Goal: Task Accomplishment & Management: Complete application form

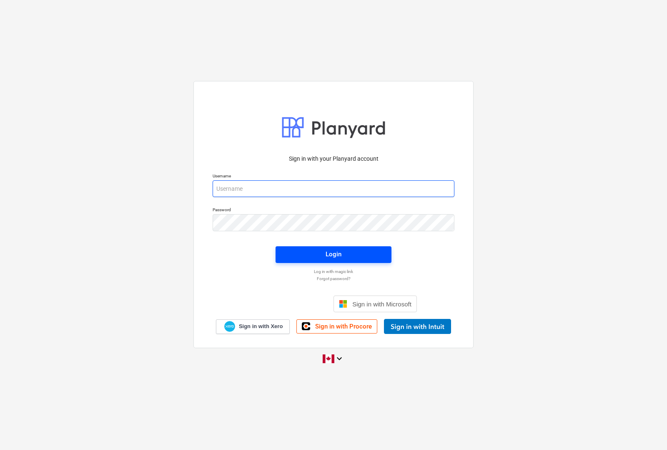
type input "[EMAIL_ADDRESS][DOMAIN_NAME]"
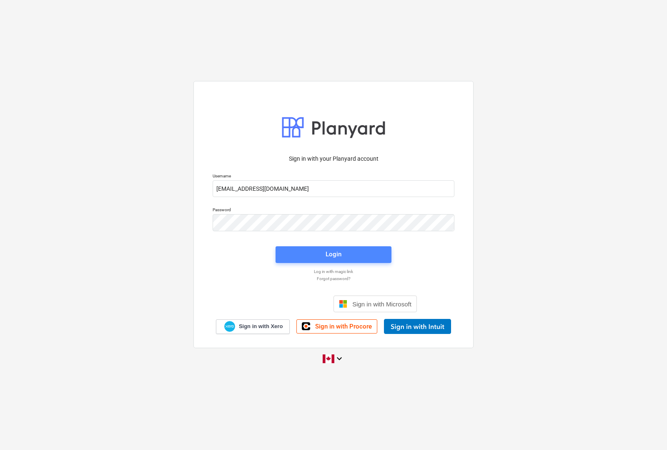
click at [329, 253] on div "Login" at bounding box center [334, 254] width 16 height 11
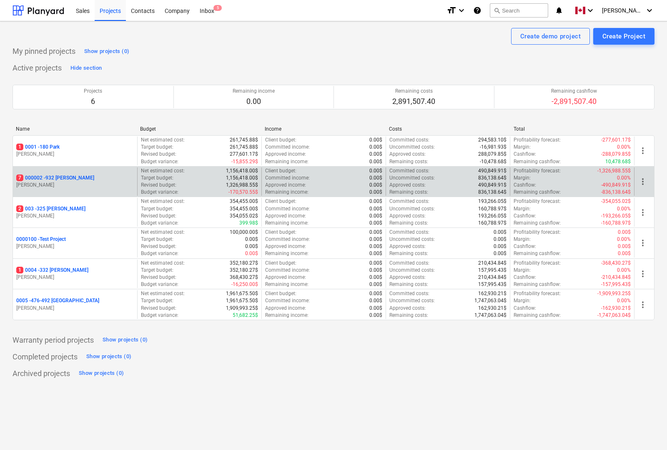
click at [50, 179] on p "7 000002 - 932 [PERSON_NAME]" at bounding box center [55, 177] width 78 height 7
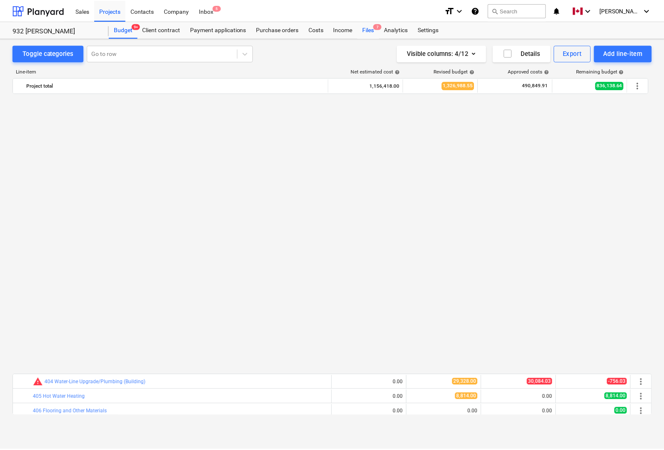
scroll to position [572, 0]
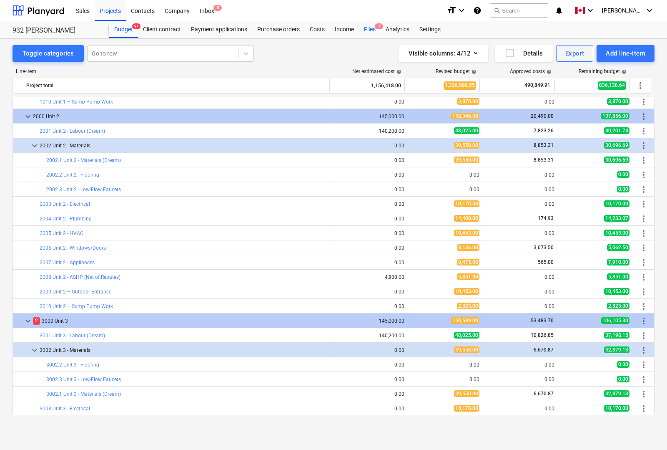
click at [374, 30] on div "Files 7" at bounding box center [370, 29] width 22 height 17
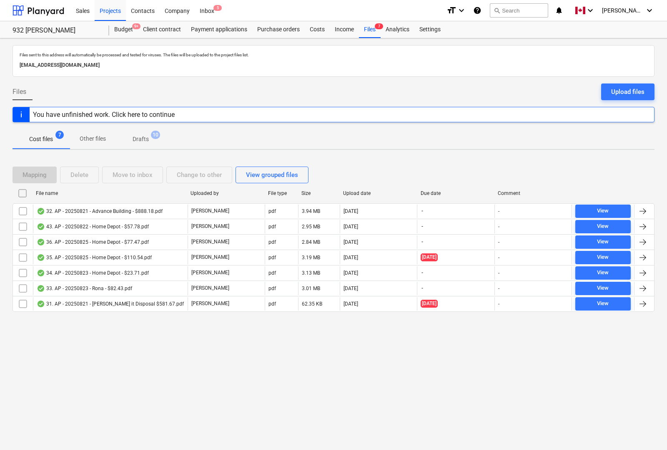
click at [22, 195] on input "checkbox" at bounding box center [22, 192] width 13 height 13
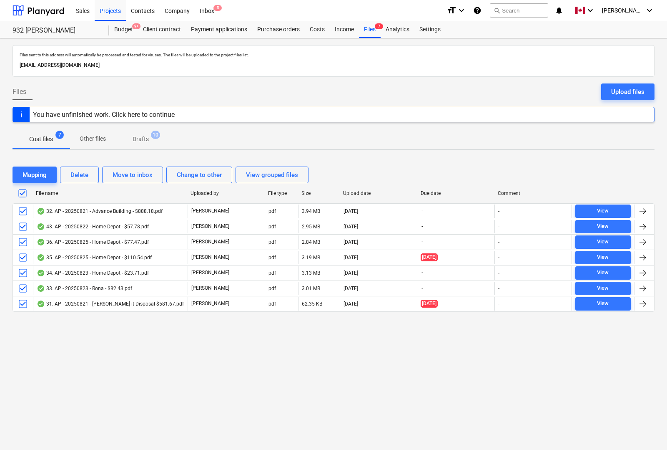
click at [23, 192] on input "checkbox" at bounding box center [22, 192] width 13 height 13
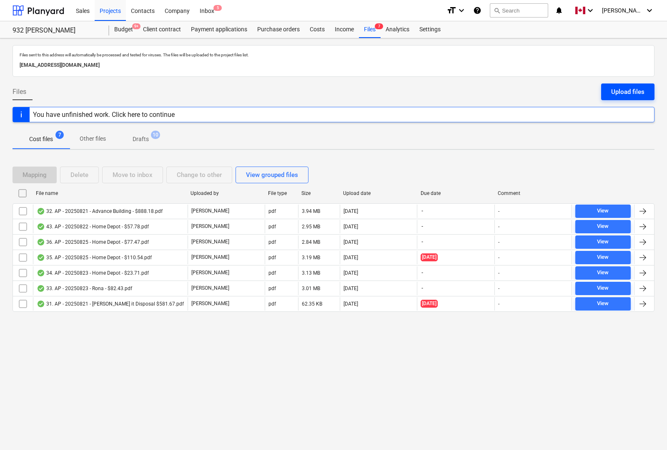
click at [625, 95] on div "Upload files" at bounding box center [627, 91] width 33 height 11
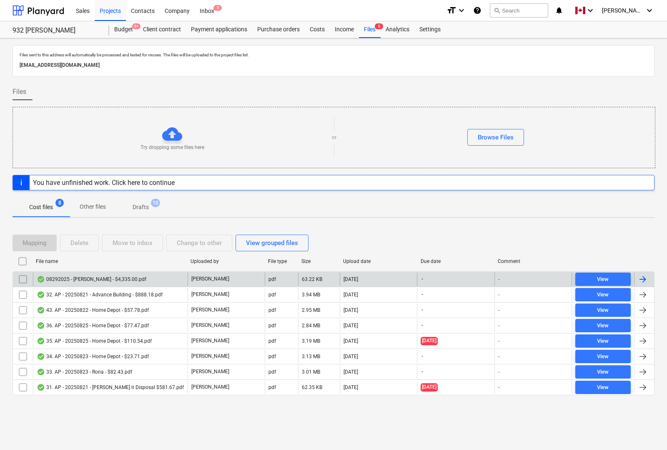
click at [645, 276] on div at bounding box center [643, 279] width 10 height 10
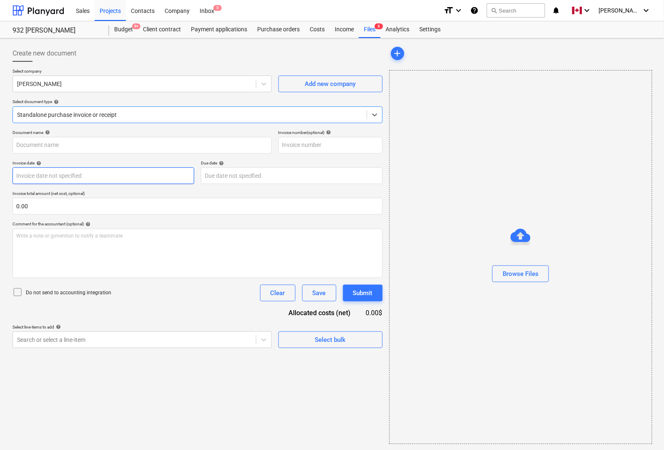
type input "08292025 - [PERSON_NAME] - $4,335.00.pdf"
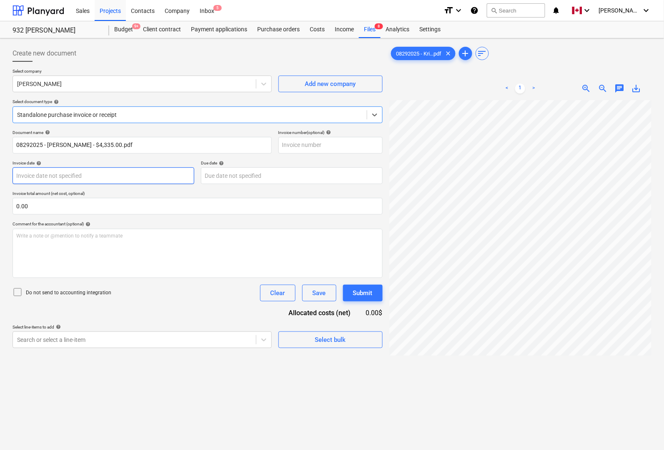
click at [116, 180] on body "Sales Projects Contacts Company Inbox 5 format_size keyboard_arrow_down help se…" at bounding box center [332, 225] width 664 height 450
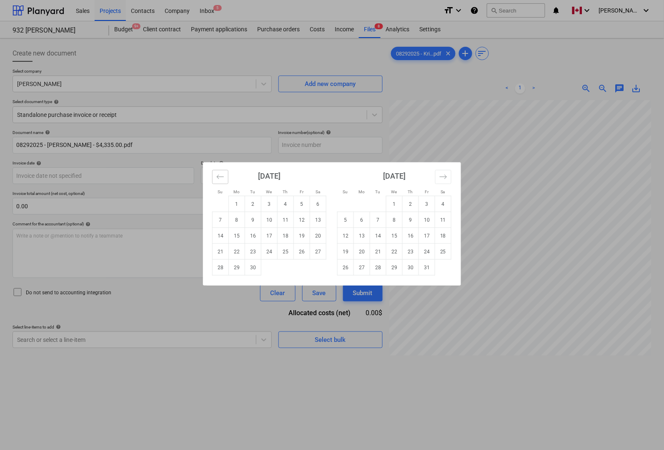
click at [219, 179] on icon "Move backward to switch to the previous month." at bounding box center [220, 177] width 8 height 8
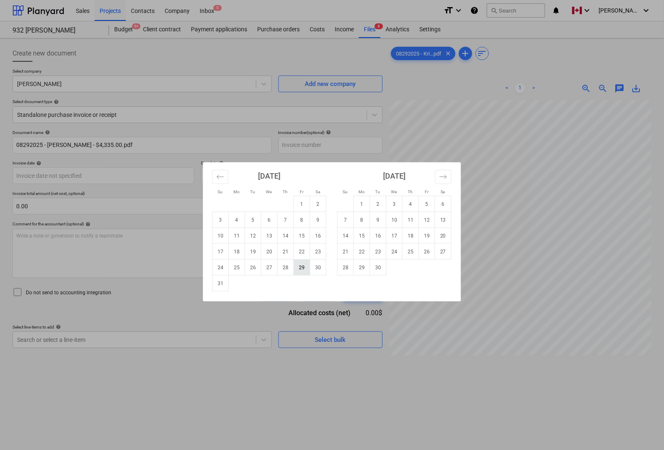
click at [304, 265] on td "29" at bounding box center [302, 267] width 16 height 16
type input "[DATE]"
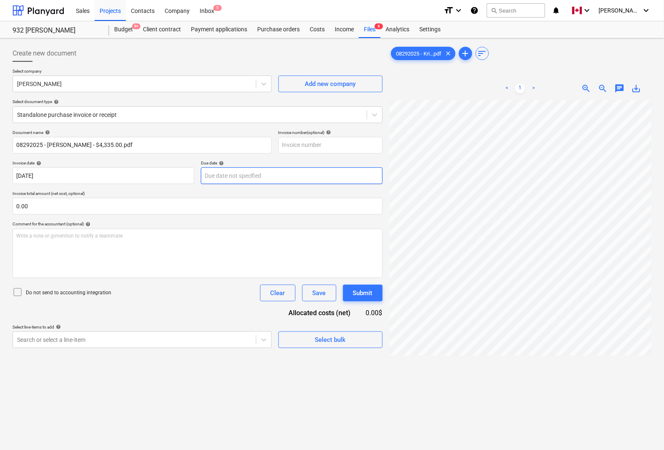
click at [243, 176] on body "Sales Projects Contacts Company Inbox 5 format_size keyboard_arrow_down help se…" at bounding box center [332, 225] width 664 height 450
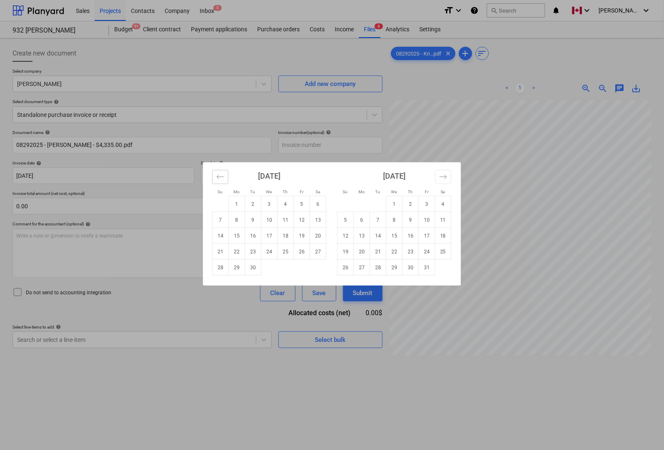
click at [221, 180] on icon "Move backward to switch to the previous month." at bounding box center [220, 177] width 8 height 8
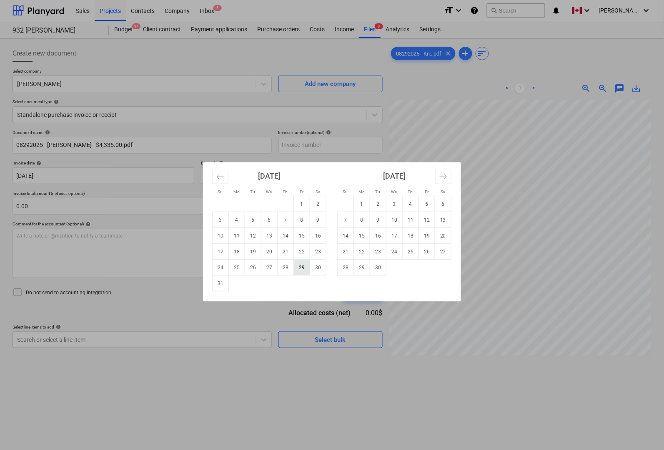
click at [301, 264] on td "29" at bounding box center [302, 267] width 16 height 16
type input "[DATE]"
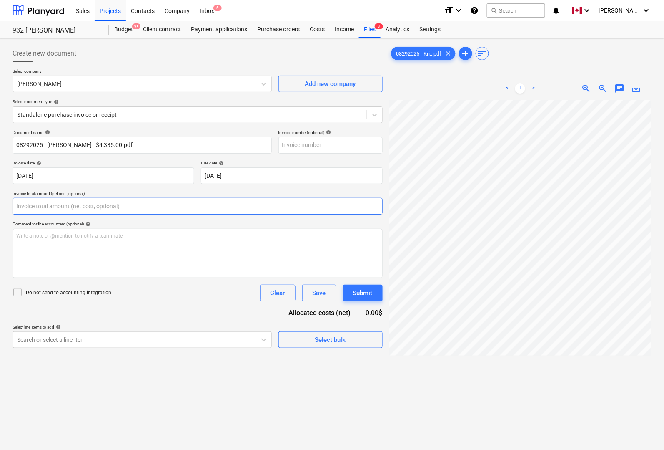
click at [107, 211] on input "text" at bounding box center [198, 206] width 370 height 17
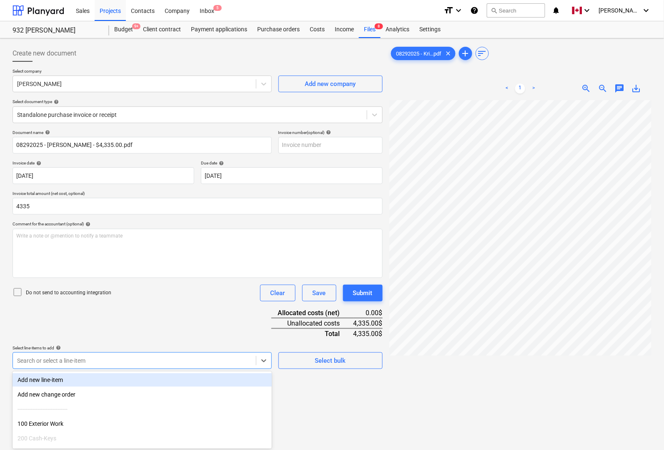
type input "4,335.00"
click at [125, 360] on body "Sales Projects Contacts Company Inbox 5 format_size keyboard_arrow_down help se…" at bounding box center [332, 225] width 664 height 450
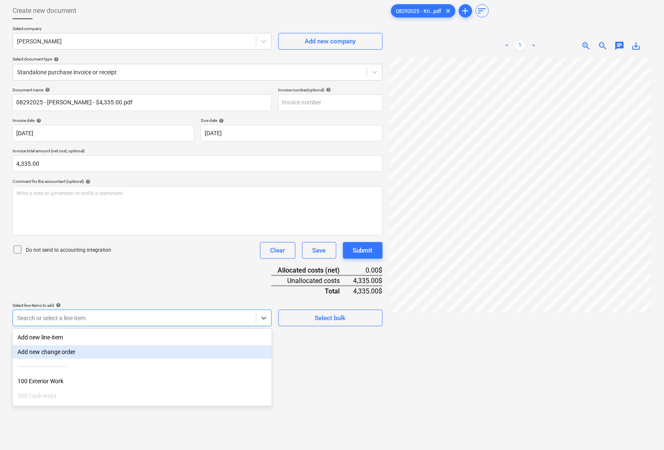
scroll to position [52, 0]
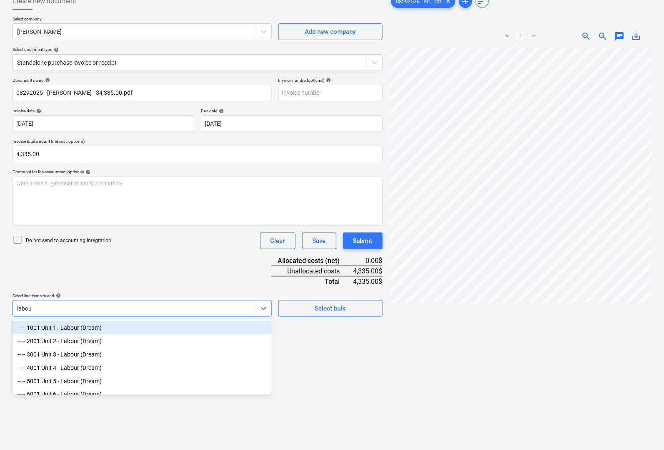
type input "labour"
click at [126, 326] on div "-- -- 1001 Unit 1 - Labour (Dream)" at bounding box center [142, 327] width 259 height 13
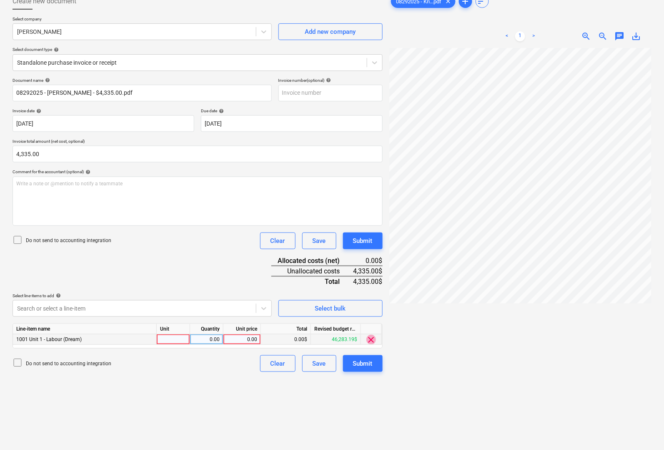
click at [369, 340] on span "clear" at bounding box center [372, 339] width 10 height 10
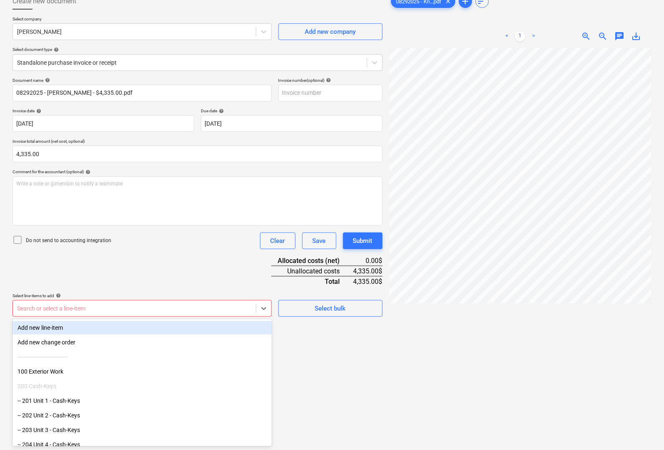
click at [193, 307] on div at bounding box center [134, 308] width 235 height 8
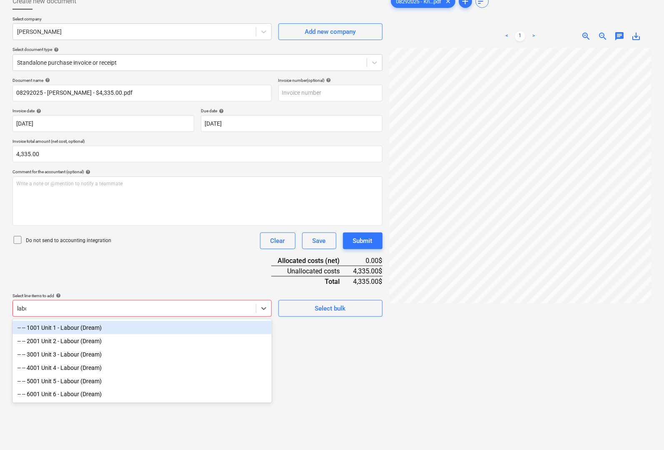
type input "labou"
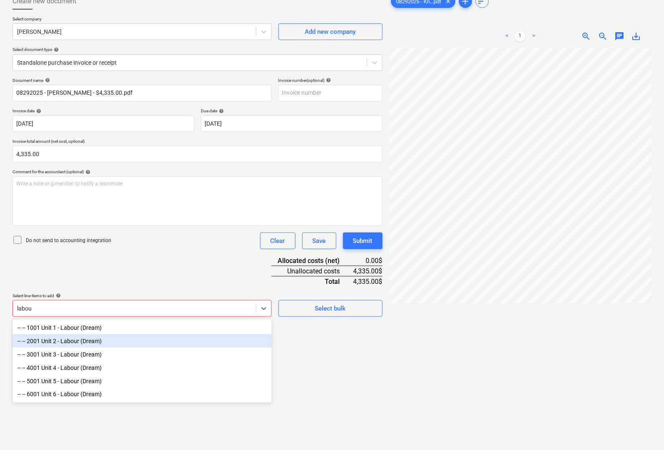
click at [101, 343] on div "-- -- 2001 Unit 2 - Labour (Dream)" at bounding box center [142, 340] width 259 height 13
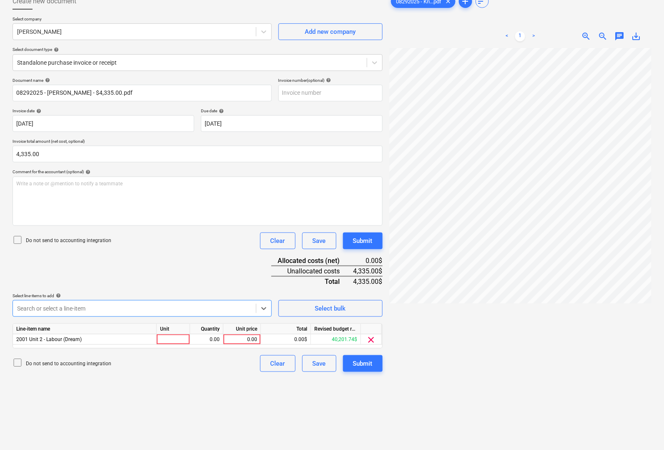
click at [78, 307] on div at bounding box center [134, 308] width 235 height 8
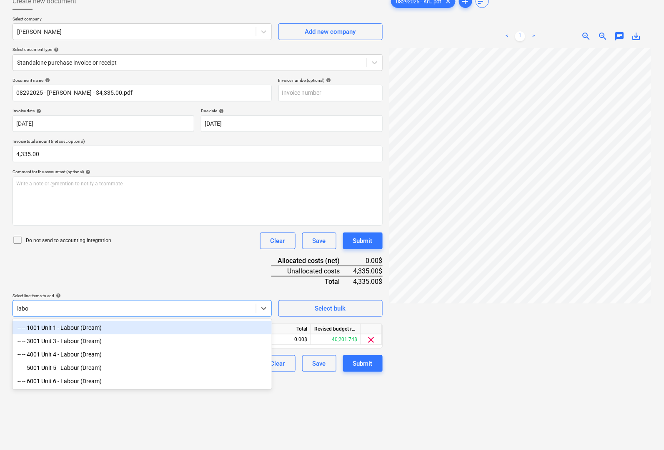
type input "labou"
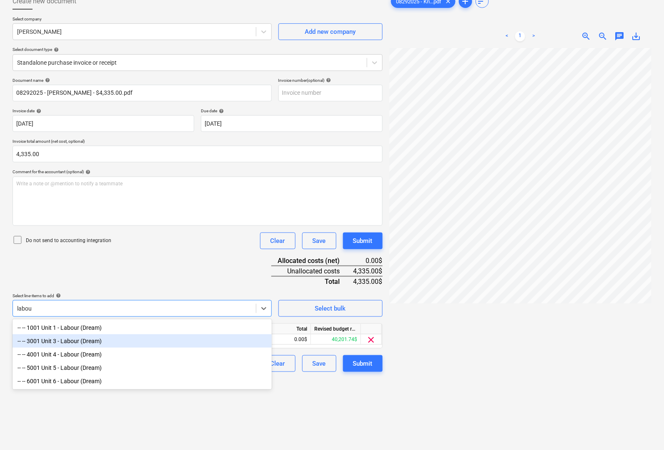
click at [92, 340] on div "-- -- 3001 Unit 3 - Labour (Dream)" at bounding box center [142, 340] width 259 height 13
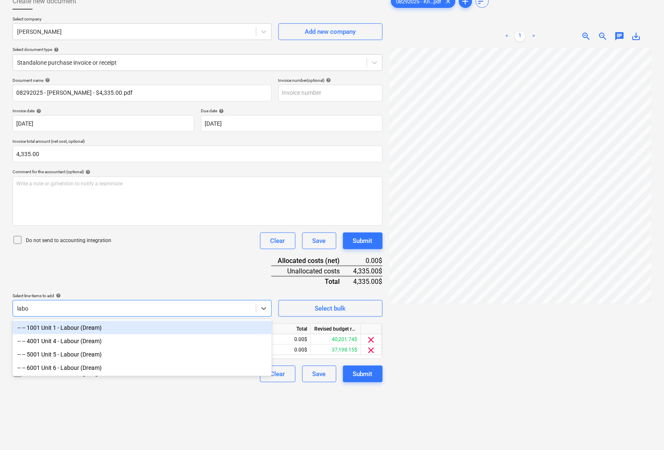
type input "labou"
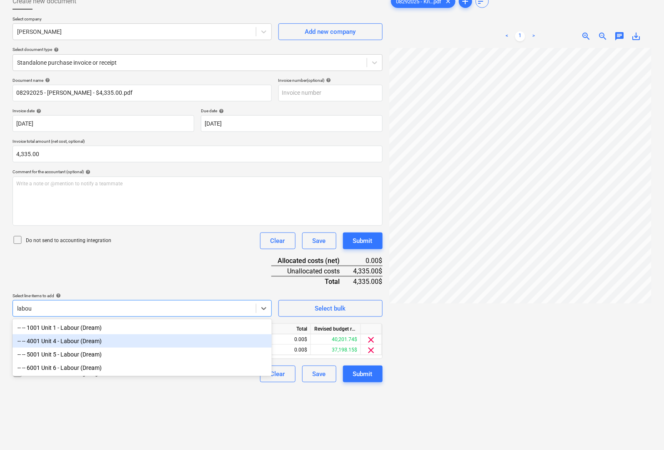
click at [78, 343] on div "-- -- 4001 Unit 4 - Labour (Dream)" at bounding box center [142, 340] width 259 height 13
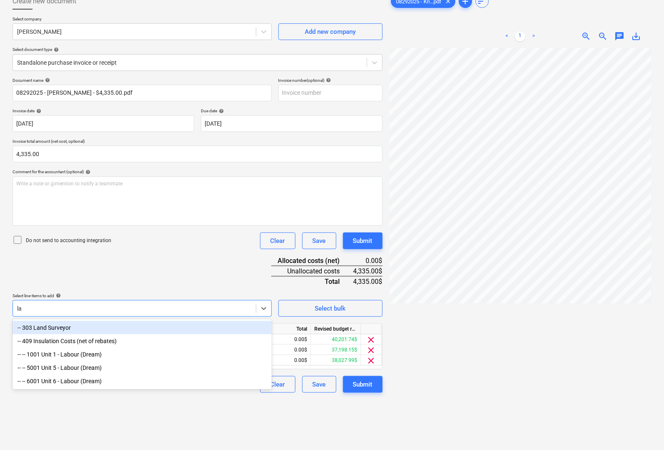
type input "lab"
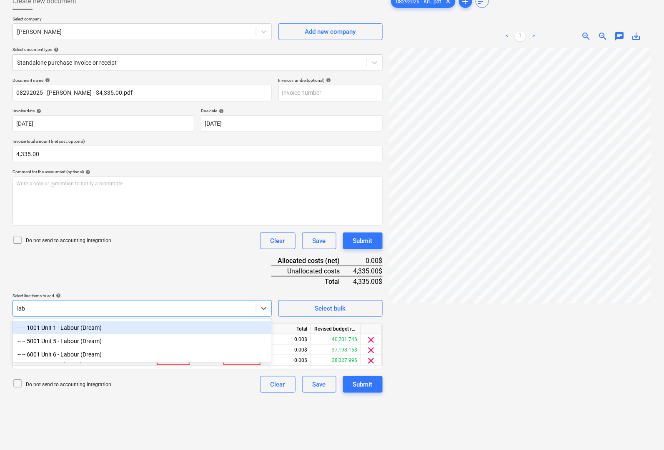
click at [78, 343] on div "-- -- 5001 Unit 5 - Labour (Dream)" at bounding box center [142, 340] width 259 height 13
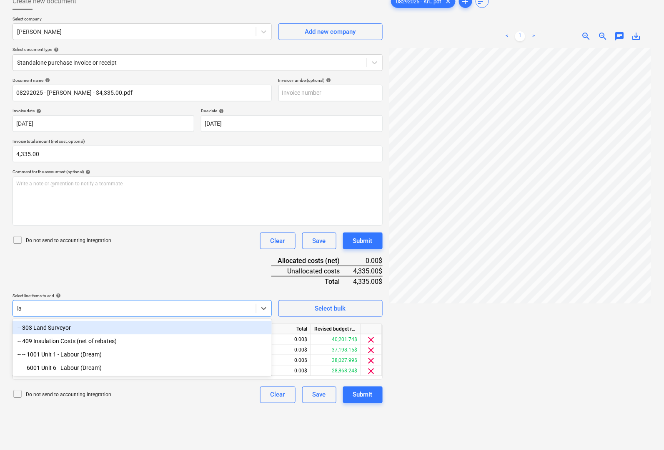
type input "lab"
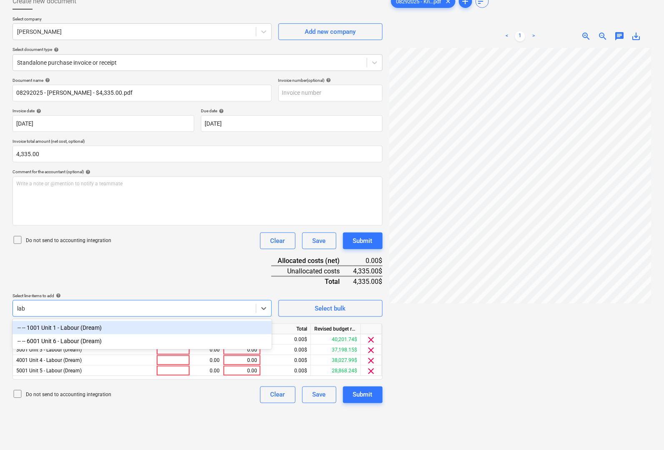
click at [78, 343] on div "-- -- 6001 Unit 6 - Labour (Dream)" at bounding box center [142, 340] width 259 height 13
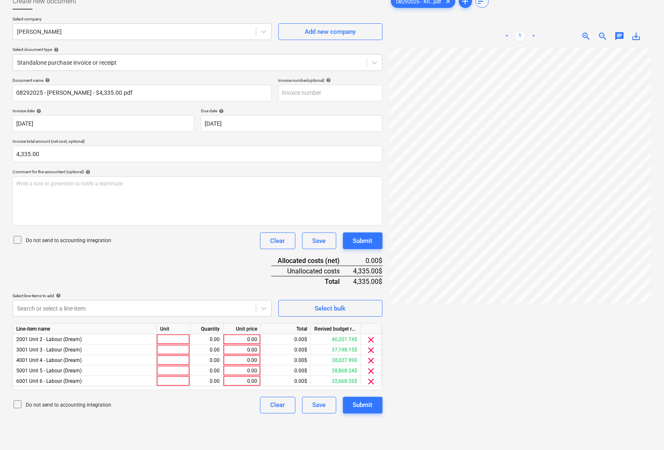
click at [470, 350] on div at bounding box center [521, 261] width 262 height 426
click at [188, 338] on div at bounding box center [173, 339] width 33 height 10
type input "pcs"
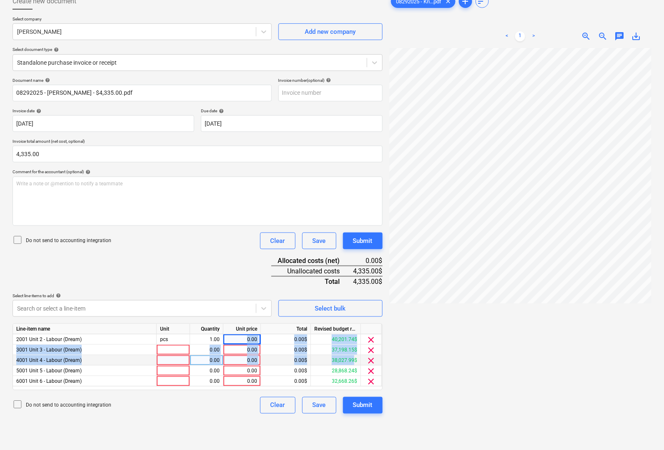
drag, startPoint x: 242, startPoint y: 339, endPoint x: 353, endPoint y: 356, distance: 112.7
click at [353, 356] on div "Line-item name Unit Quantity Unit price Total Revised budget remaining 2001 Uni…" at bounding box center [198, 356] width 370 height 67
click at [249, 339] on div "0.00" at bounding box center [242, 339] width 30 height 10
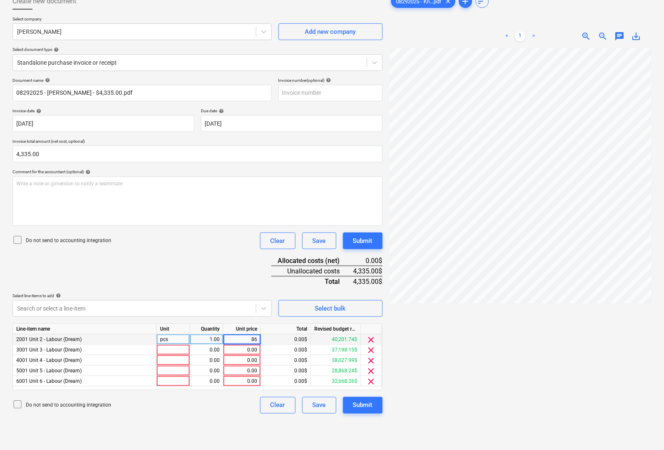
type input "867"
click at [175, 347] on div at bounding box center [173, 350] width 33 height 10
type input "pcs"
type input "867"
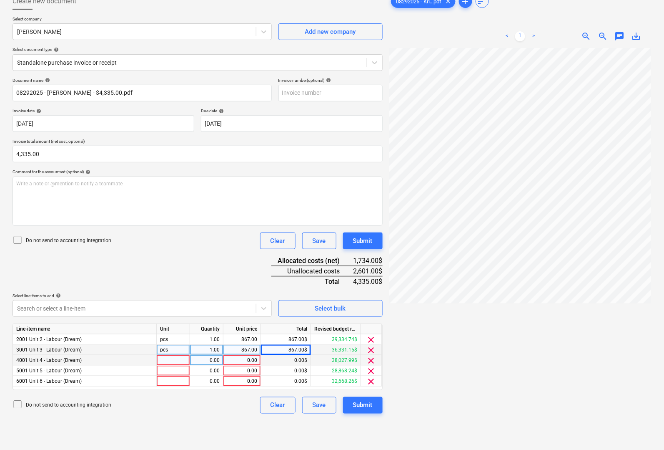
click at [169, 363] on div at bounding box center [173, 360] width 33 height 10
type input "pcs"
type input "867"
click at [168, 370] on div at bounding box center [173, 370] width 33 height 10
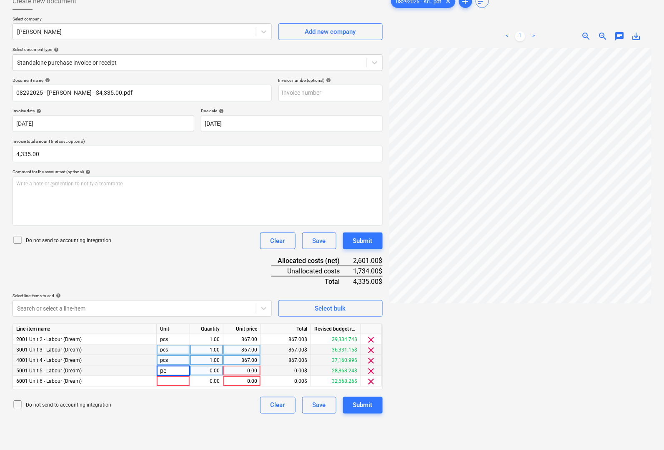
type input "pcs"
type input "867"
click at [167, 383] on div at bounding box center [173, 381] width 33 height 10
type input "pcs"
type input "867"
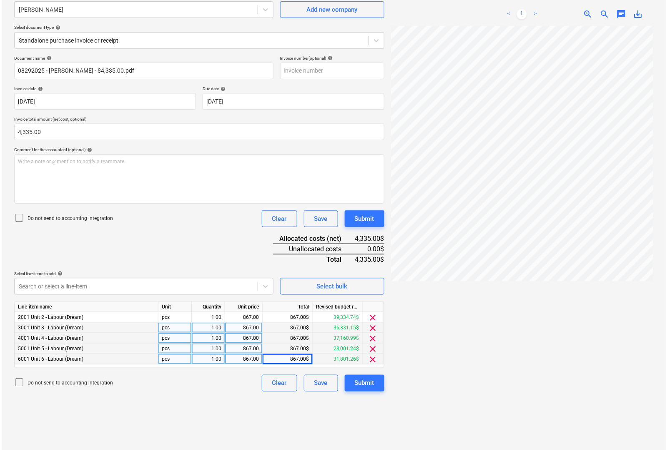
scroll to position [83, 0]
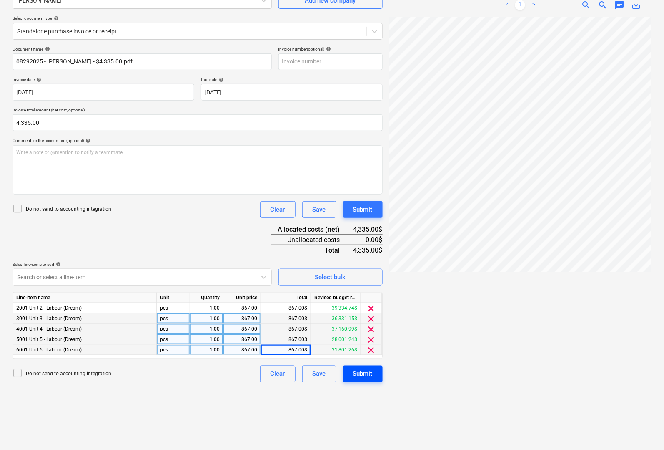
click at [368, 373] on div "Submit" at bounding box center [363, 373] width 20 height 11
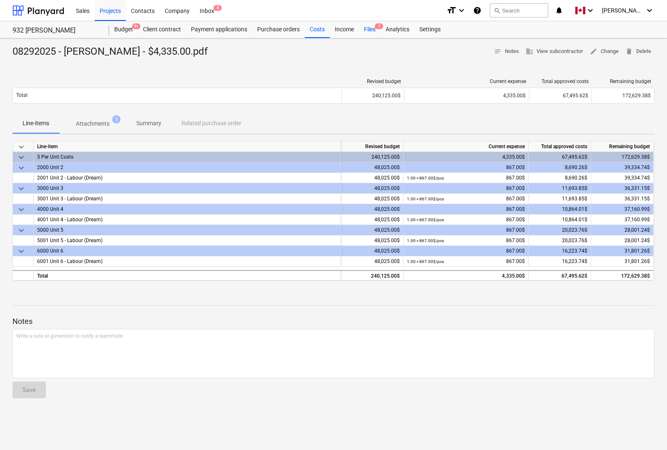
click at [367, 29] on div "Files 7" at bounding box center [370, 29] width 22 height 17
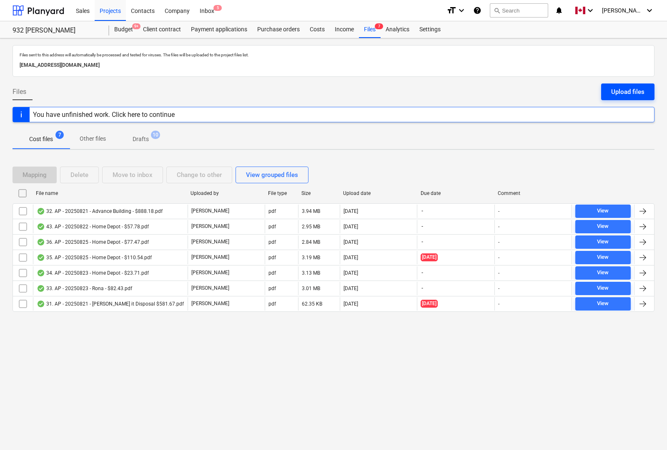
click at [639, 93] on div "Upload files" at bounding box center [627, 91] width 33 height 11
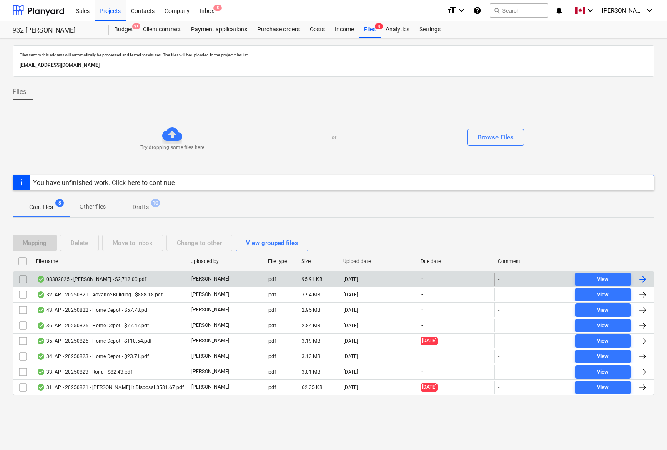
click at [649, 278] on div at bounding box center [644, 278] width 20 height 13
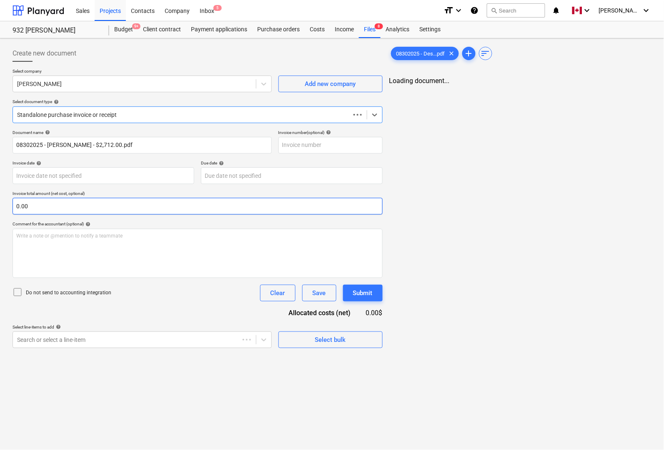
type input "08302025 - [PERSON_NAME] - $2,712.00.pdf"
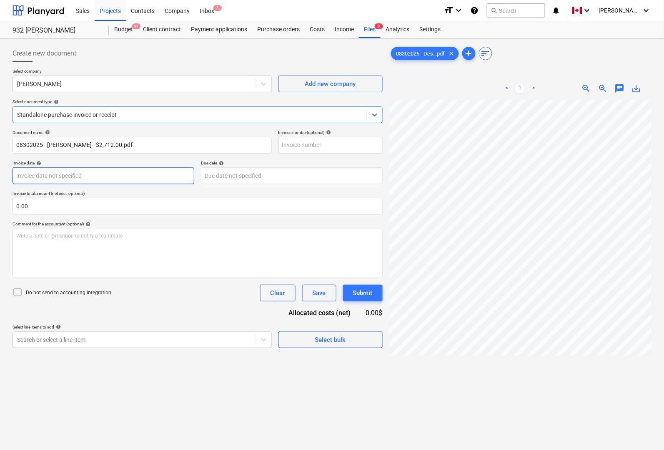
click at [143, 174] on body "Sales Projects Contacts Company Inbox 5 format_size keyboard_arrow_down help se…" at bounding box center [332, 225] width 664 height 450
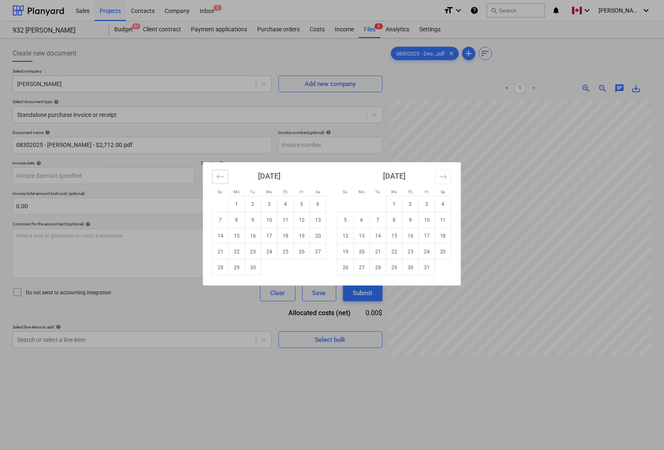
click at [224, 178] on button "Move backward to switch to the previous month." at bounding box center [220, 177] width 16 height 14
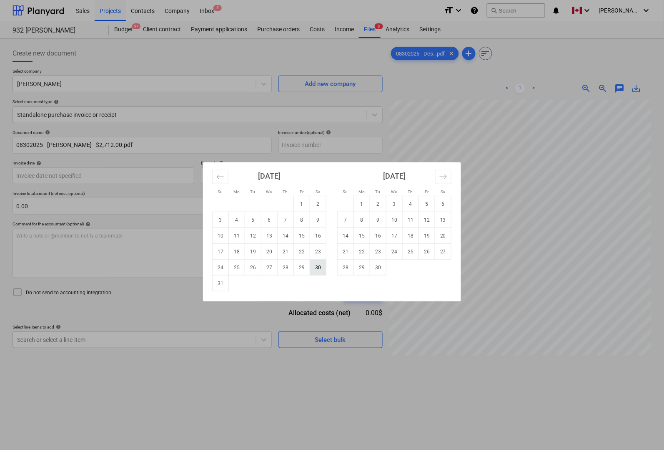
click at [315, 267] on td "30" at bounding box center [318, 267] width 16 height 16
type input "[DATE]"
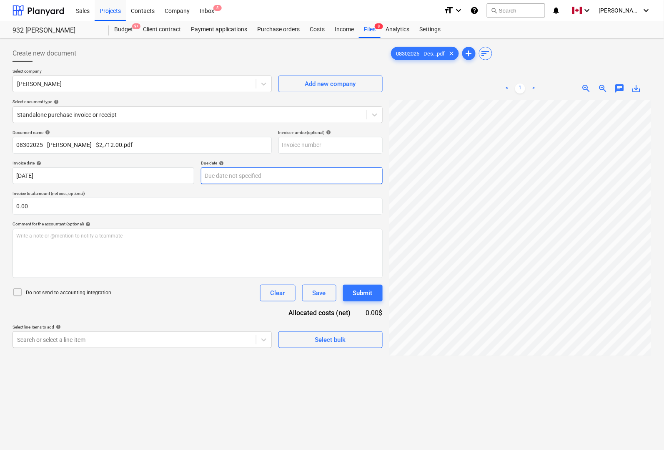
click at [283, 176] on body "Sales Projects Contacts Company Inbox 5 format_size keyboard_arrow_down help se…" at bounding box center [332, 225] width 664 height 450
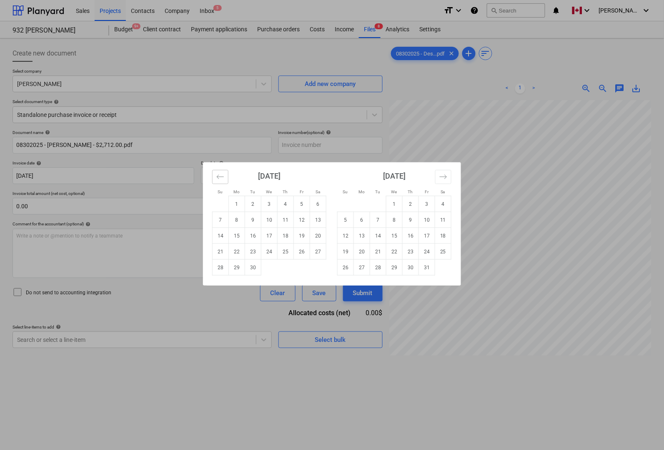
click at [223, 178] on icon "Move backward to switch to the previous month." at bounding box center [220, 177] width 8 height 8
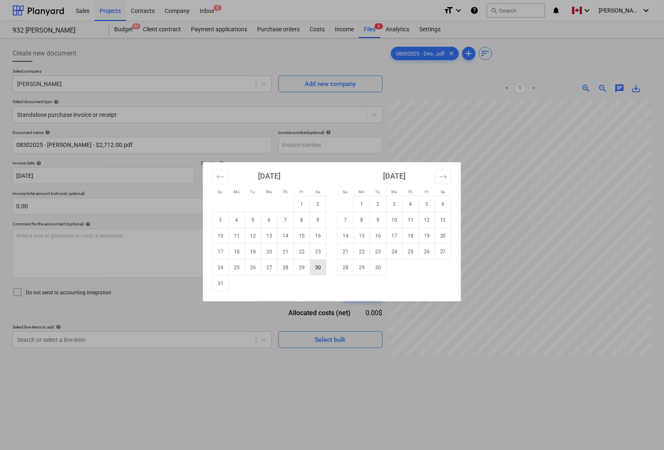
click at [319, 268] on td "30" at bounding box center [318, 267] width 16 height 16
type input "[DATE]"
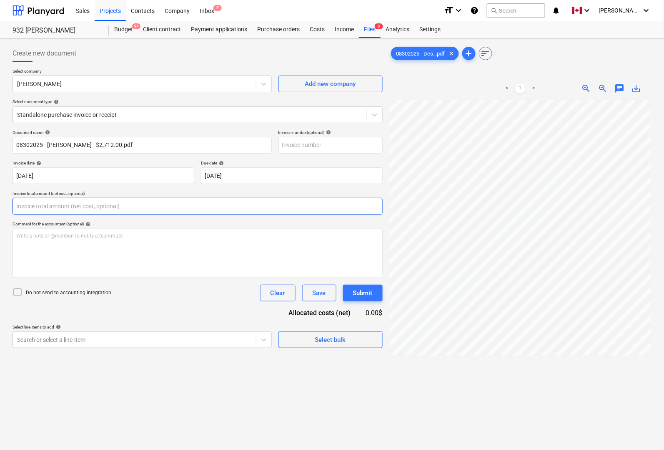
click at [61, 211] on input "text" at bounding box center [198, 206] width 370 height 17
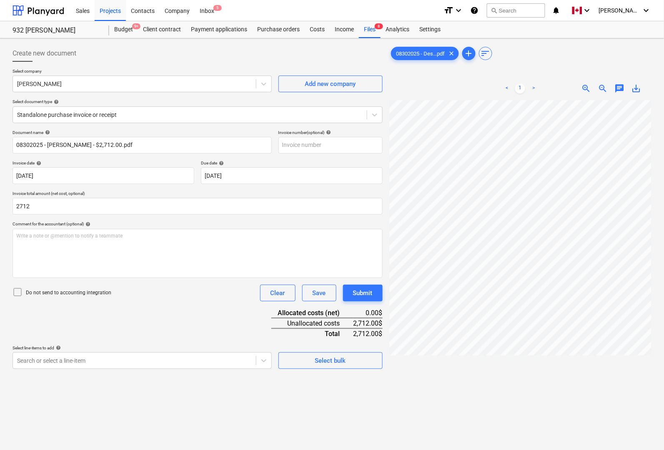
type input "2,712.00"
click at [65, 317] on div "Document name help 08302025 - [PERSON_NAME] - $2,712.00.pdf Invoice number (opt…" at bounding box center [198, 249] width 370 height 239
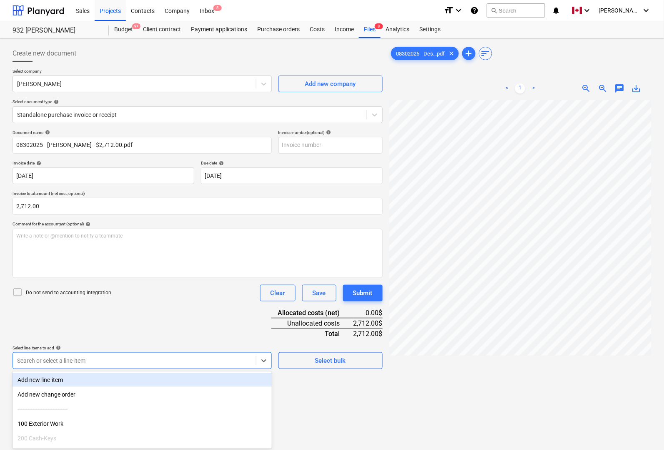
click at [109, 359] on body "Sales Projects Contacts Company Inbox 5 format_size keyboard_arrow_down help se…" at bounding box center [332, 225] width 664 height 450
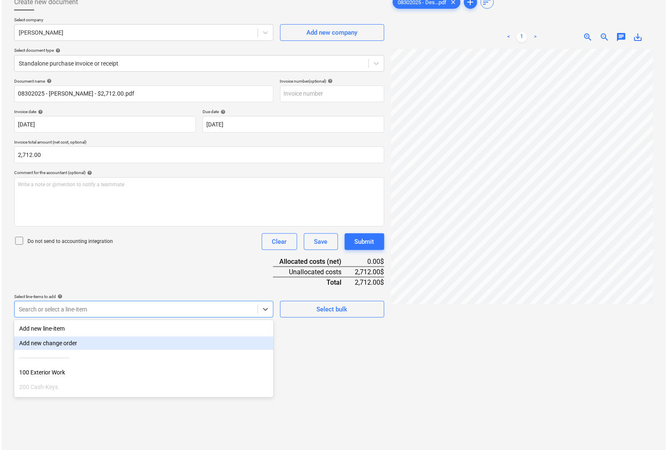
scroll to position [52, 0]
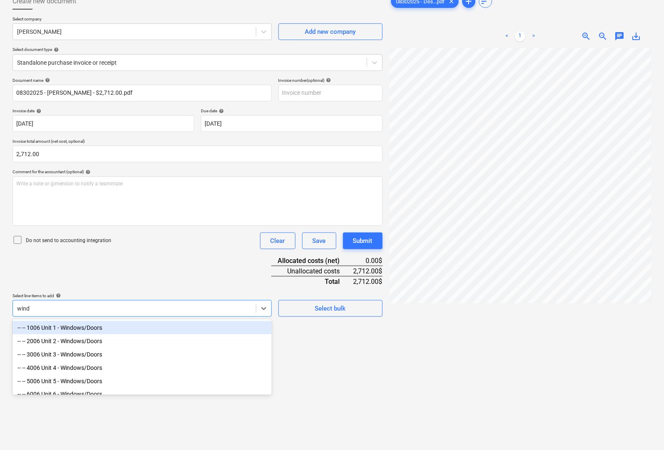
type input "windo"
click at [120, 331] on div "-- -- 1006 Unit 1 - Windows/Doors" at bounding box center [142, 327] width 259 height 13
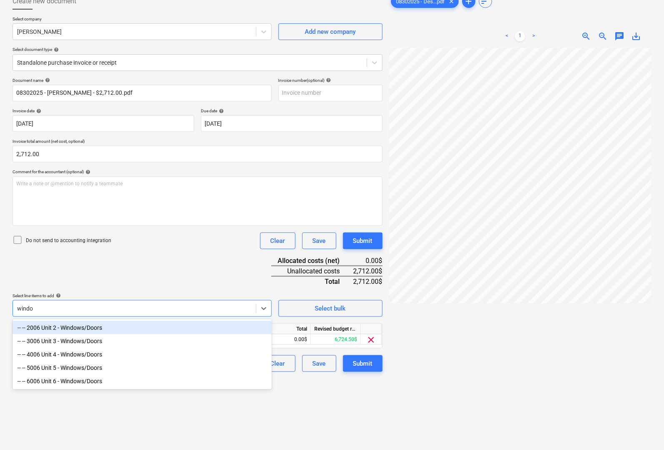
type input "window"
click at [125, 329] on div "-- -- 2006 Unit 2 - Windows/Doors" at bounding box center [142, 327] width 259 height 13
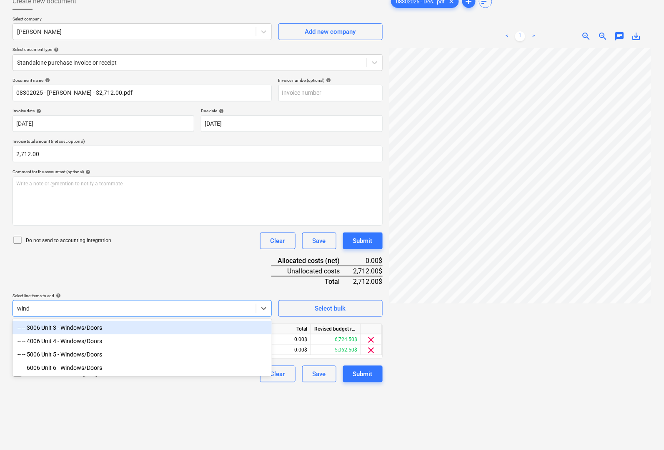
type input "windo"
click at [120, 330] on div "-- -- 3006 Unit 3 - Windows/Doors" at bounding box center [142, 327] width 259 height 13
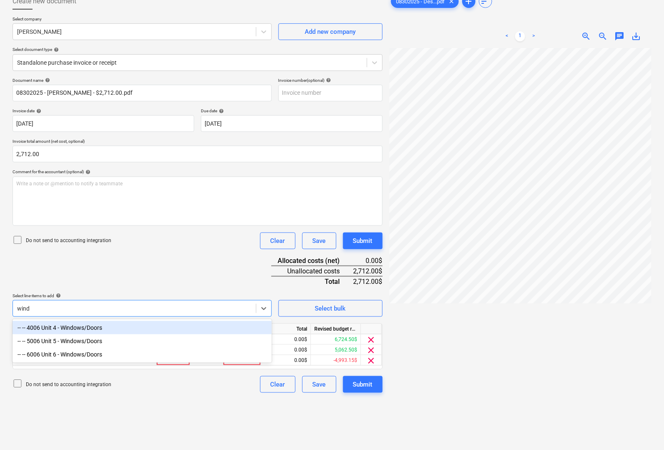
type input "windo"
click at [120, 330] on div "-- -- 4006 Unit 4 - Windows/Doors" at bounding box center [142, 327] width 259 height 13
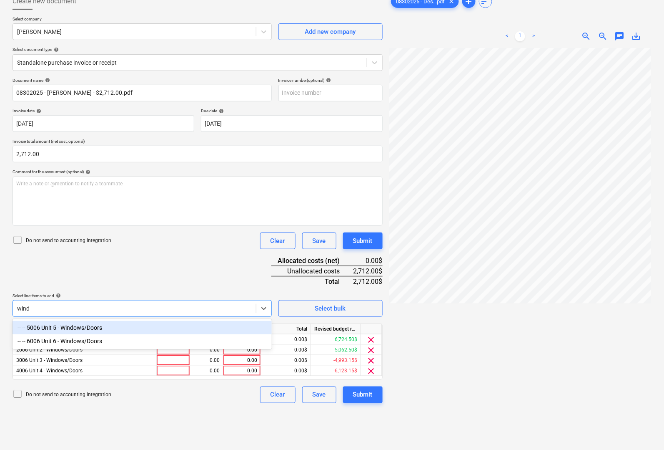
type input "windo"
click at [120, 330] on div "-- -- 5006 Unit 5 - Windows/Doors" at bounding box center [142, 327] width 259 height 13
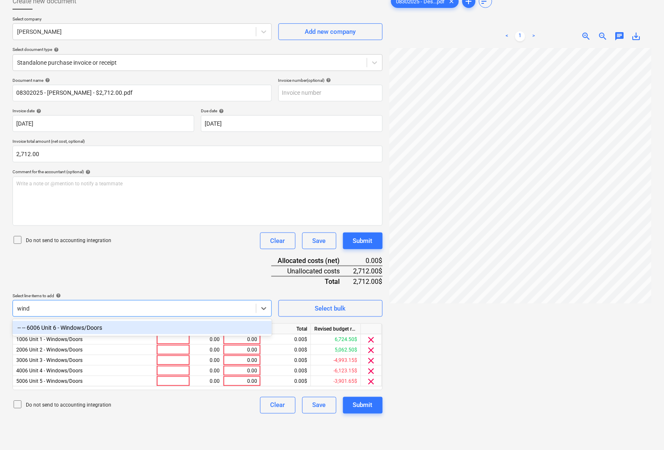
type input "windo"
click at [120, 330] on div "-- -- 6006 Unit 6 - Windows/Doors" at bounding box center [142, 327] width 259 height 13
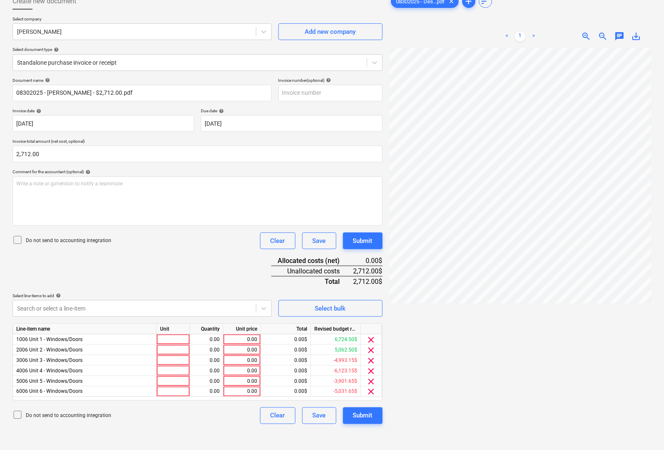
click at [465, 357] on div at bounding box center [521, 261] width 262 height 426
click at [176, 338] on div at bounding box center [173, 339] width 33 height 10
type input "pcs"
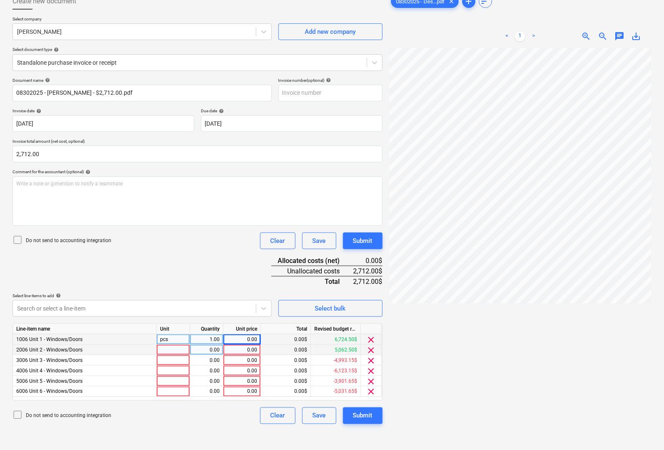
click at [168, 350] on div at bounding box center [173, 350] width 33 height 10
type input "pcs"
click at [165, 359] on div at bounding box center [173, 360] width 33 height 10
type input "pcs"
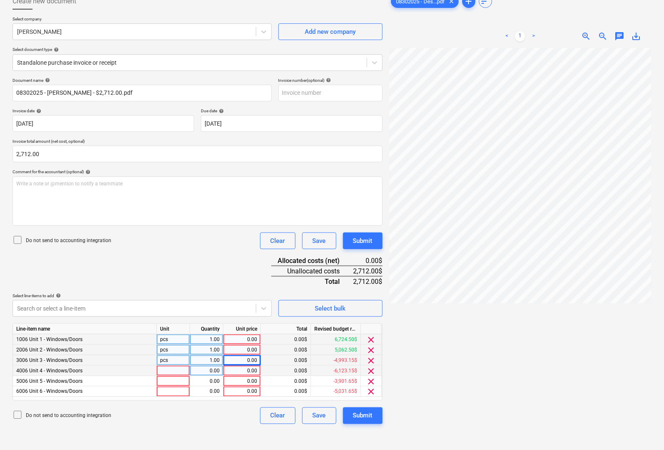
click at [164, 371] on div at bounding box center [173, 370] width 33 height 10
type input "pcs"
click at [163, 376] on div at bounding box center [173, 381] width 33 height 10
type input "pcs"
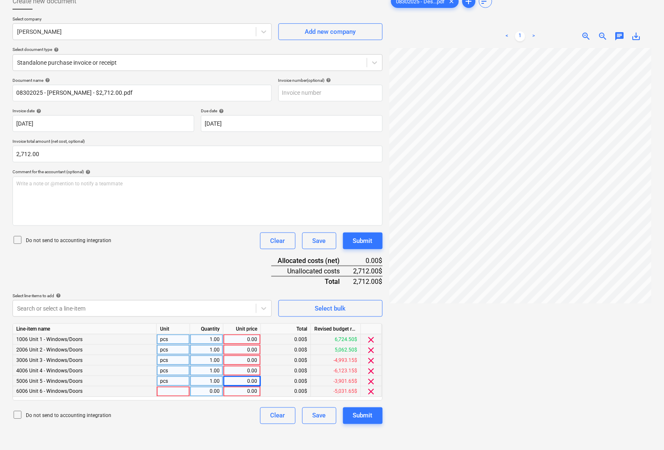
click at [163, 390] on div at bounding box center [173, 391] width 33 height 10
type input "pcs"
click at [246, 341] on div "0.00" at bounding box center [242, 339] width 30 height 10
type input "452"
click at [247, 350] on div "0.00" at bounding box center [242, 350] width 30 height 10
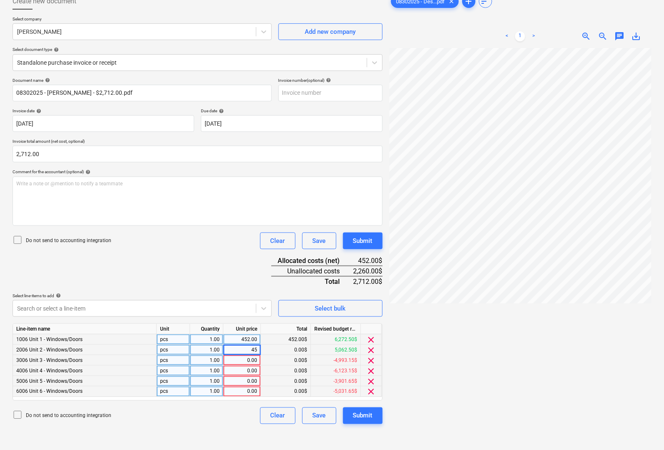
type input "452"
click at [249, 355] on div "0.00" at bounding box center [242, 360] width 30 height 10
type input "452"
click at [253, 367] on div "0.00" at bounding box center [242, 370] width 30 height 10
type input "452"
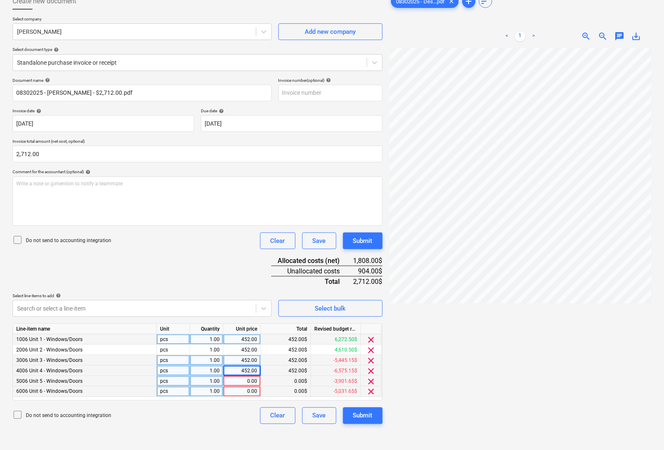
click at [247, 379] on div "0.00" at bounding box center [242, 381] width 30 height 10
type input "452"
click at [245, 390] on div "0.00" at bounding box center [242, 391] width 30 height 10
type input "452"
click at [214, 417] on div "Do not send to accounting integration Clear Save Submit" at bounding box center [198, 415] width 370 height 17
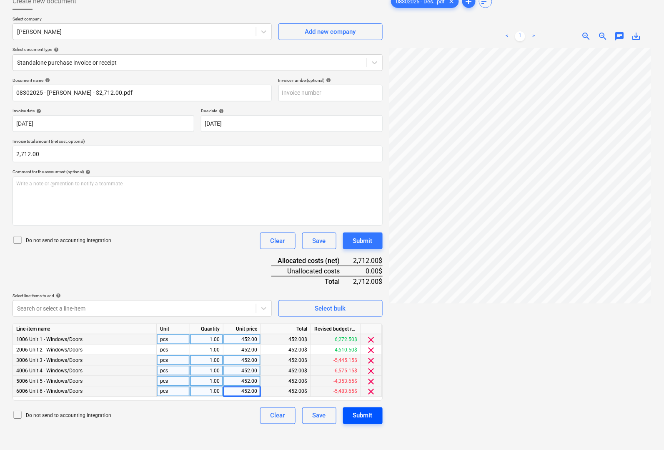
click at [370, 410] on div "Submit" at bounding box center [363, 415] width 20 height 11
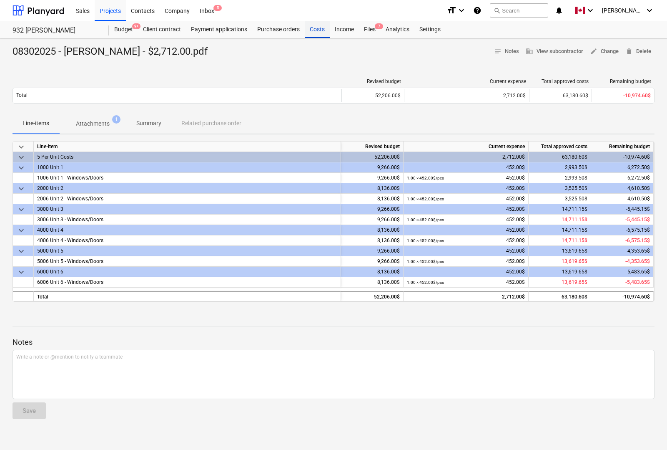
click at [316, 30] on div "Costs" at bounding box center [317, 29] width 25 height 17
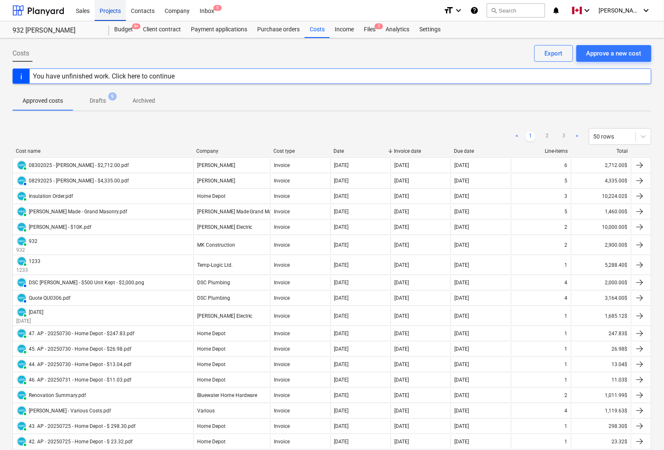
click at [105, 9] on div "Projects" at bounding box center [110, 10] width 31 height 21
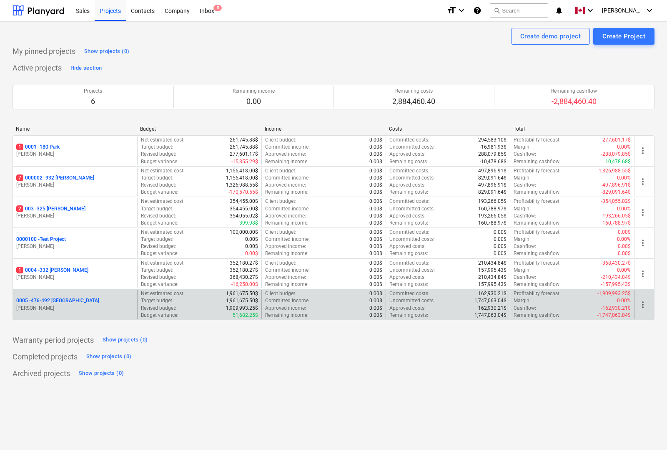
click at [54, 302] on p "0005 - 476-492 [GEOGRAPHIC_DATA]" at bounding box center [57, 300] width 83 height 7
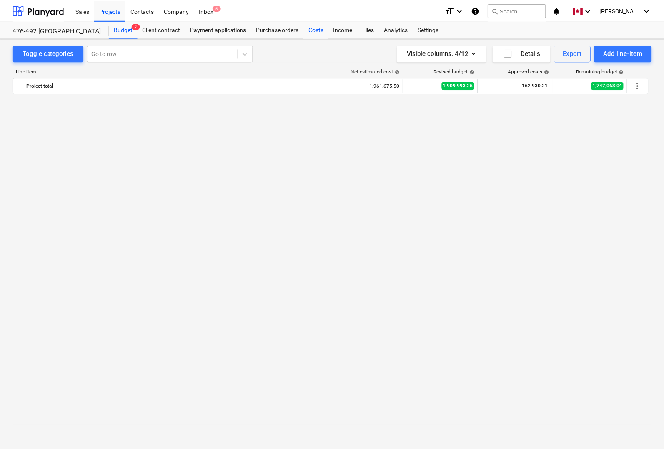
scroll to position [5552, 0]
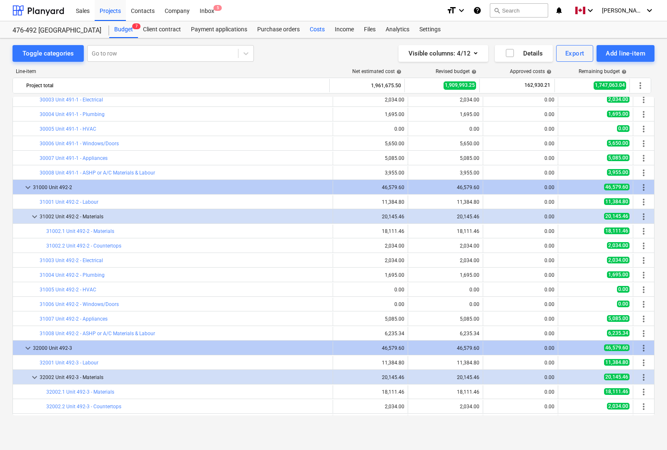
click at [319, 28] on div "Costs" at bounding box center [317, 29] width 25 height 17
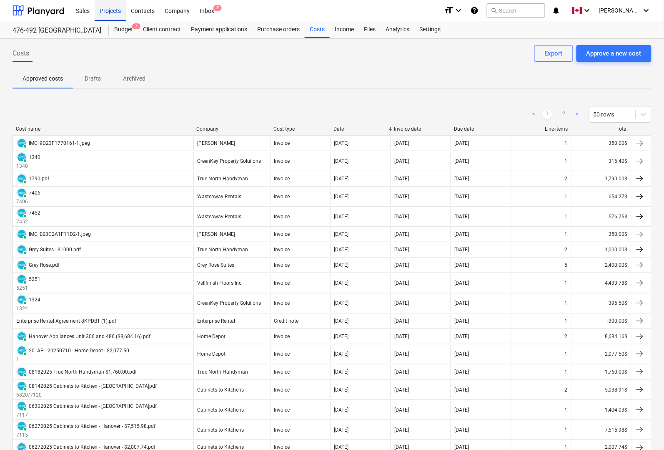
click at [106, 12] on div "Projects" at bounding box center [110, 10] width 31 height 21
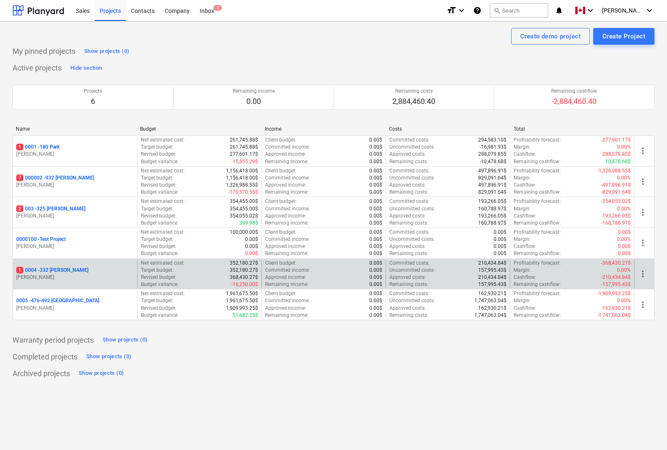
click at [39, 268] on p "1 0004 - 332 [PERSON_NAME]" at bounding box center [52, 270] width 72 height 7
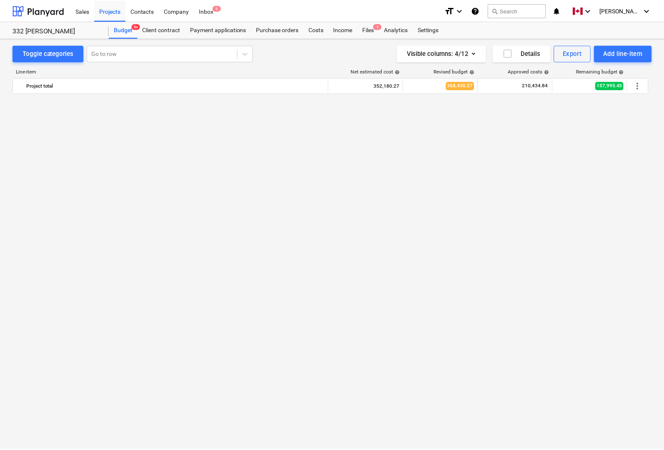
scroll to position [749, 0]
click at [313, 28] on div "Costs" at bounding box center [317, 29] width 25 height 17
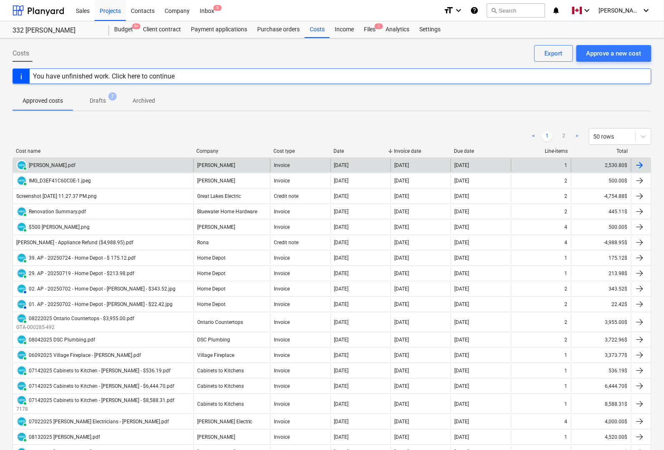
click at [265, 166] on div "[PERSON_NAME]" at bounding box center [232, 164] width 77 height 13
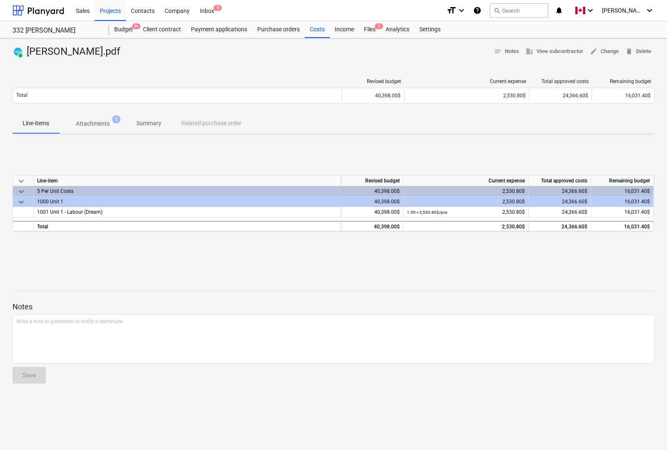
click at [91, 122] on p "Attachments" at bounding box center [93, 123] width 34 height 9
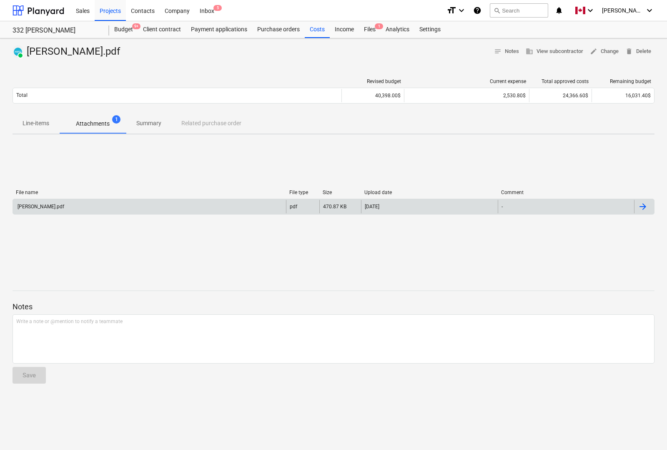
click at [63, 205] on div "[PERSON_NAME].pdf" at bounding box center [149, 206] width 273 height 13
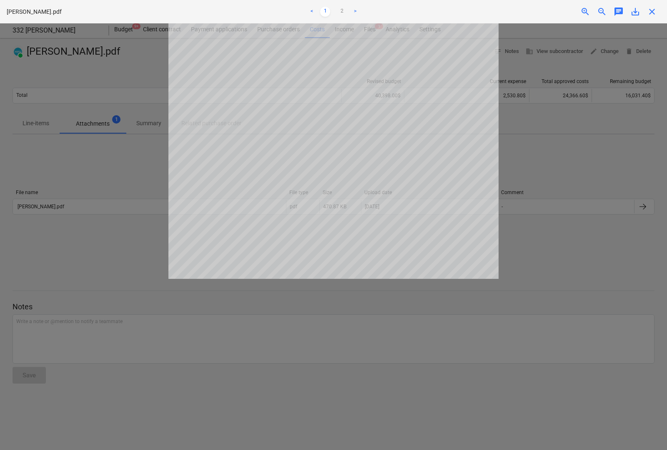
click at [555, 171] on div at bounding box center [333, 236] width 667 height 426
click at [653, 11] on span "close" at bounding box center [652, 12] width 10 height 10
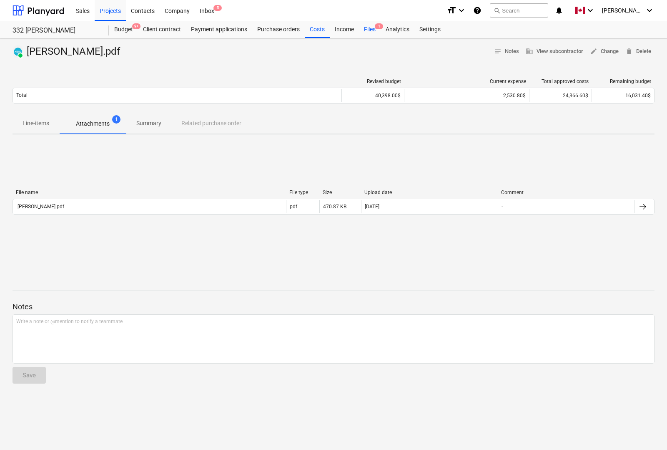
click at [365, 29] on div "Files 1" at bounding box center [370, 29] width 22 height 17
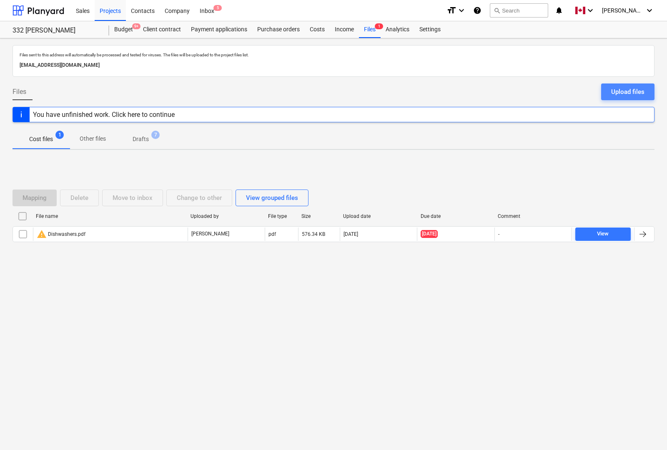
click at [625, 91] on div "Upload files" at bounding box center [627, 91] width 33 height 11
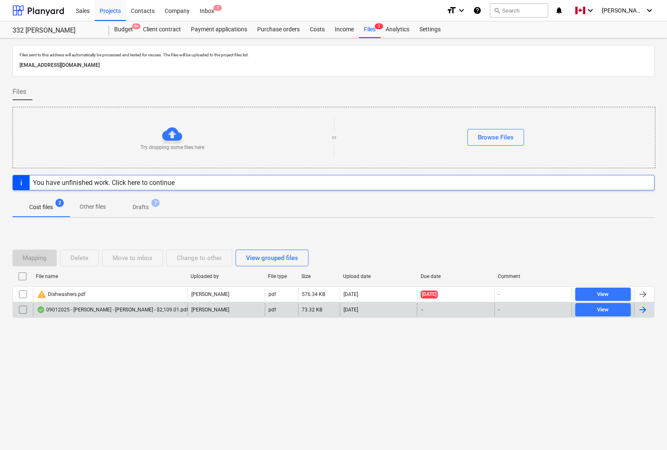
click at [647, 311] on div at bounding box center [643, 309] width 10 height 10
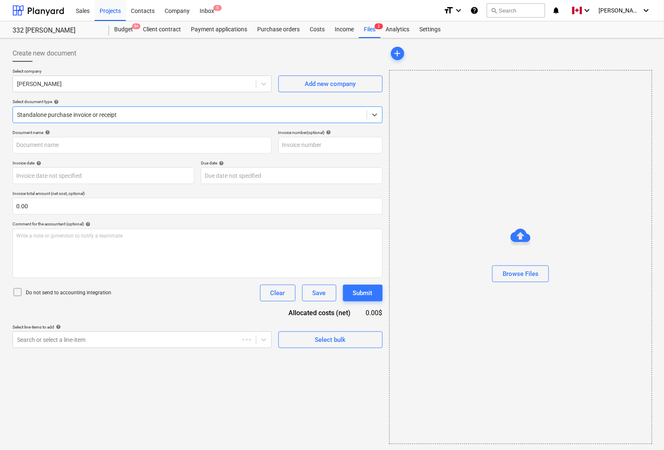
type input "09012025 - [PERSON_NAME] - [PERSON_NAME] - $2,109.01.pdf"
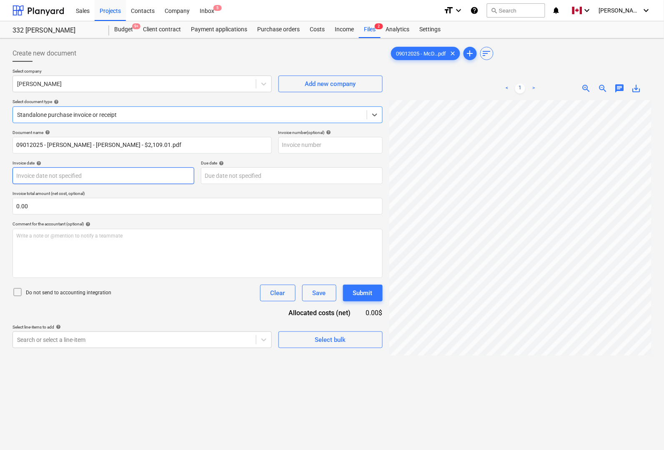
click at [49, 178] on body "Sales Projects Contacts Company Inbox 5 format_size keyboard_arrow_down help se…" at bounding box center [332, 225] width 664 height 450
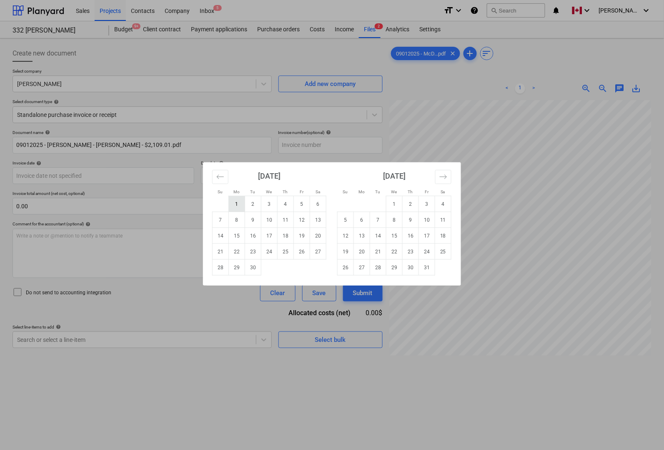
click at [242, 202] on td "1" at bounding box center [237, 204] width 16 height 16
type input "[DATE]"
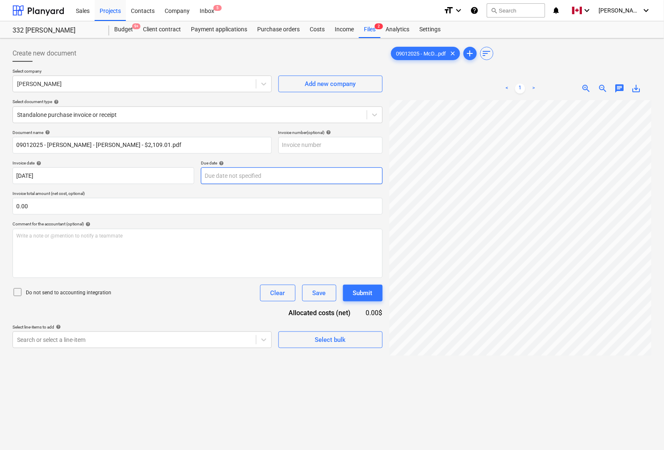
click at [241, 178] on body "Sales Projects Contacts Company Inbox 5 format_size keyboard_arrow_down help se…" at bounding box center [332, 225] width 664 height 450
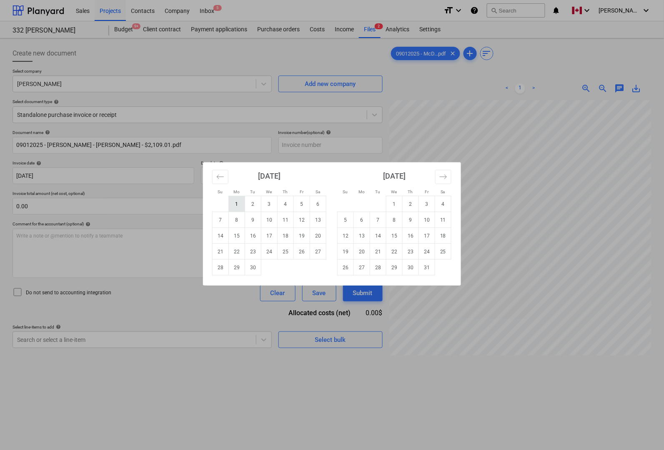
click at [236, 209] on td "1" at bounding box center [237, 204] width 16 height 16
type input "[DATE]"
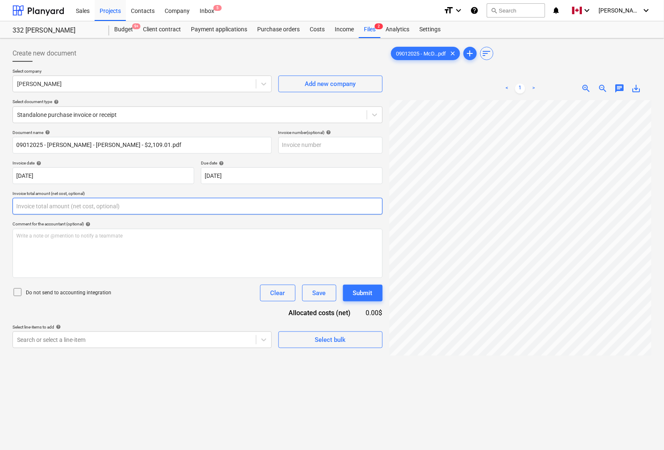
click at [138, 209] on input "text" at bounding box center [198, 206] width 370 height 17
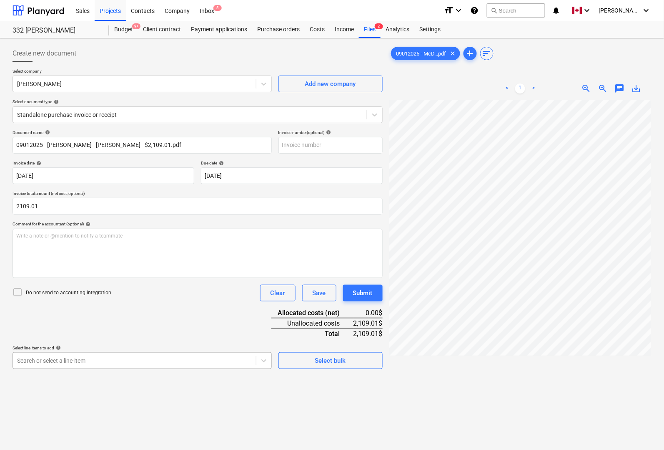
type input "2,109.01"
click at [79, 357] on body "Sales Projects Contacts Company Inbox 5 format_size keyboard_arrow_down help se…" at bounding box center [332, 225] width 664 height 450
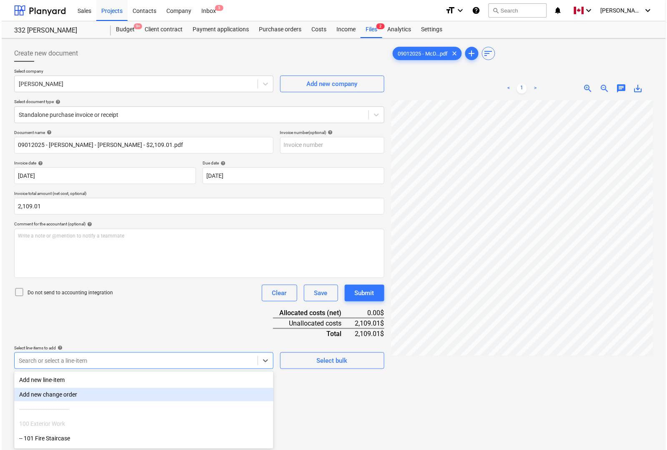
scroll to position [52, 0]
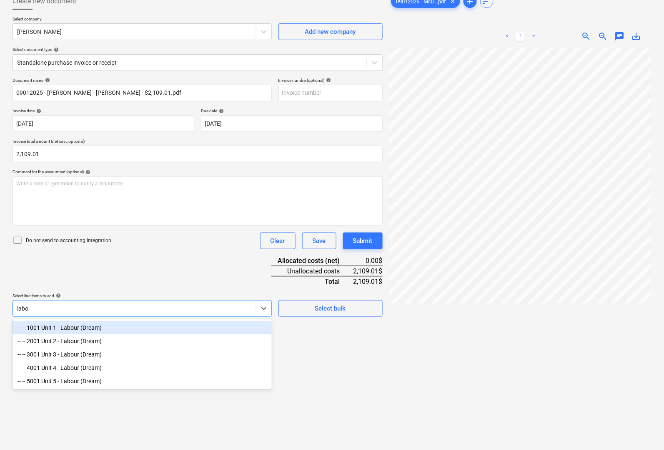
type input "labou"
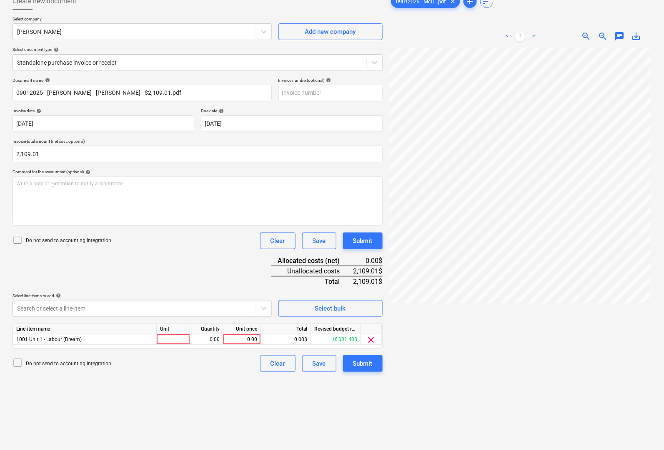
click at [375, 416] on div "Create new document Select company [PERSON_NAME] Add new company Select documen…" at bounding box center [197, 234] width 377 height 488
click at [188, 342] on div at bounding box center [173, 339] width 33 height 10
type input "pcs"
type input "2109.01"
click at [359, 408] on div "Create new document Select company [PERSON_NAME] Add new company Select documen…" at bounding box center [197, 234] width 377 height 488
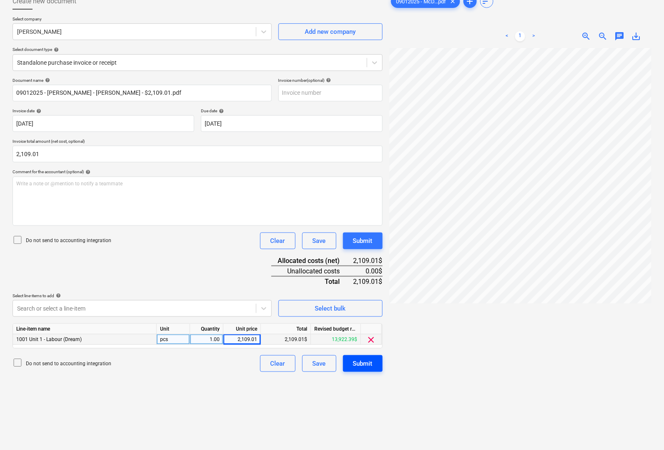
click at [362, 360] on div "Submit" at bounding box center [363, 363] width 20 height 11
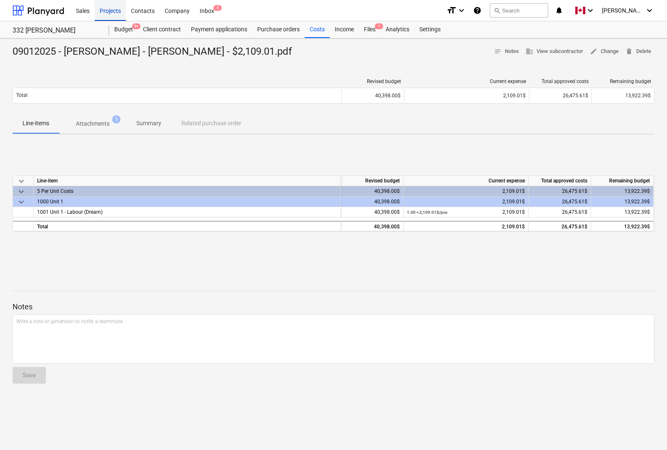
click at [106, 7] on div "Projects" at bounding box center [110, 10] width 31 height 21
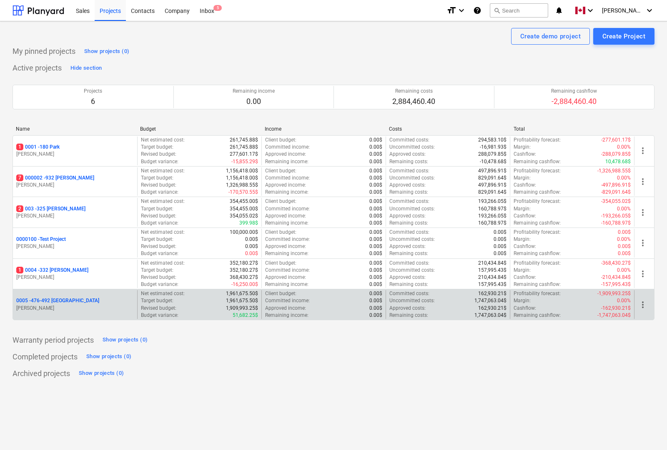
click at [47, 303] on p "0005 - 476-492 [GEOGRAPHIC_DATA]" at bounding box center [57, 300] width 83 height 7
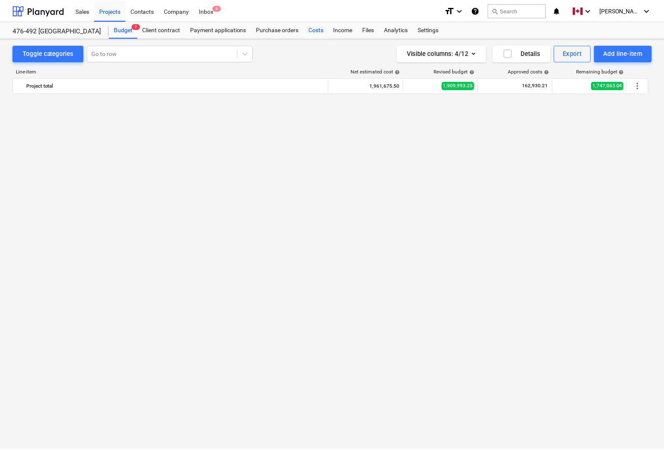
scroll to position [5552, 0]
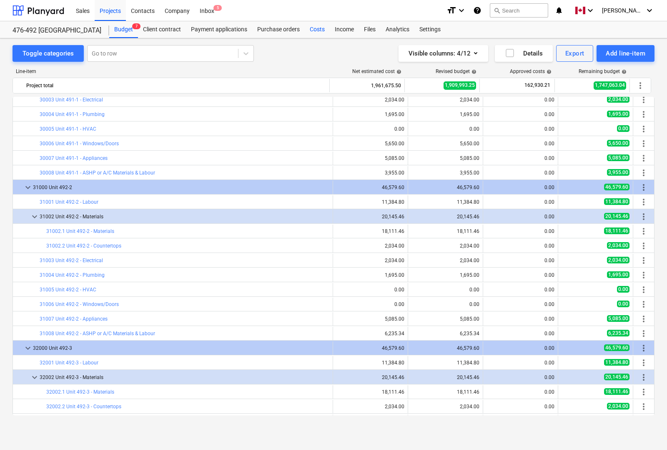
click at [315, 28] on div "Costs" at bounding box center [317, 29] width 25 height 17
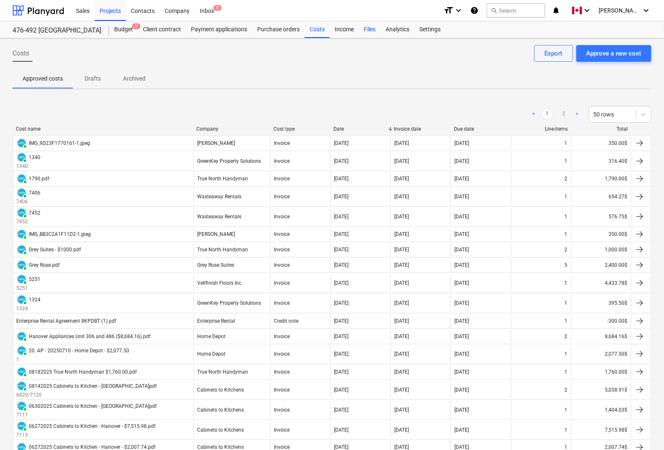
click at [369, 30] on div "Files" at bounding box center [370, 29] width 22 height 17
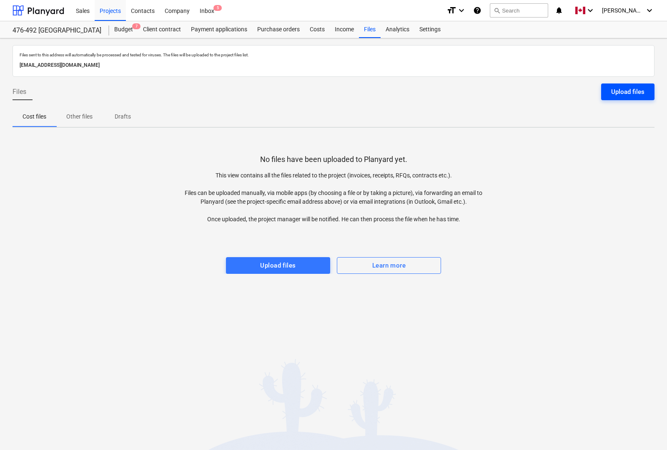
click at [632, 94] on div "Upload files" at bounding box center [627, 91] width 33 height 11
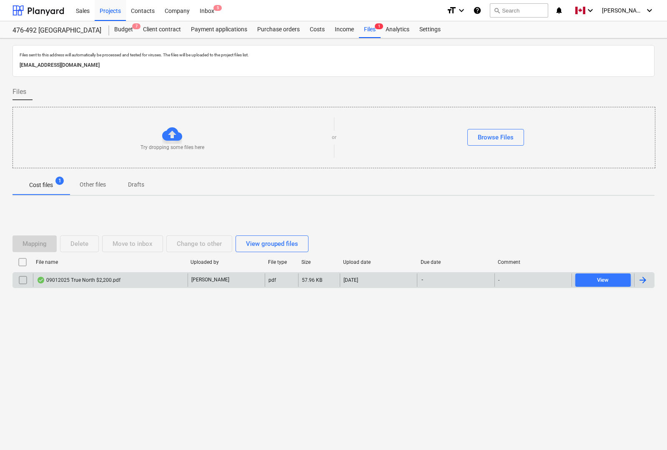
click at [645, 278] on div at bounding box center [643, 280] width 10 height 10
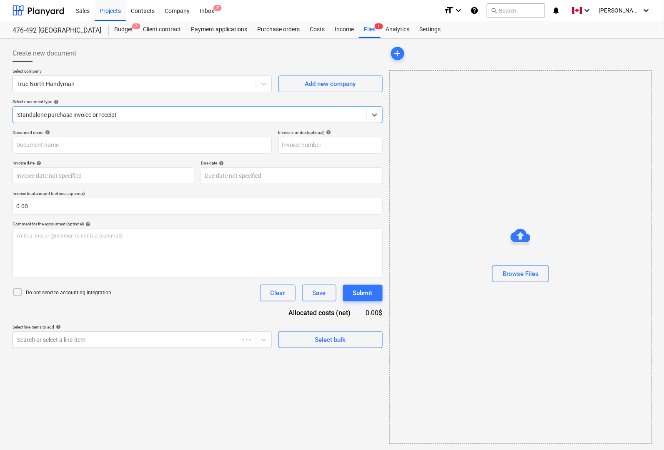
type input "09012025 True North $2,200.pdf"
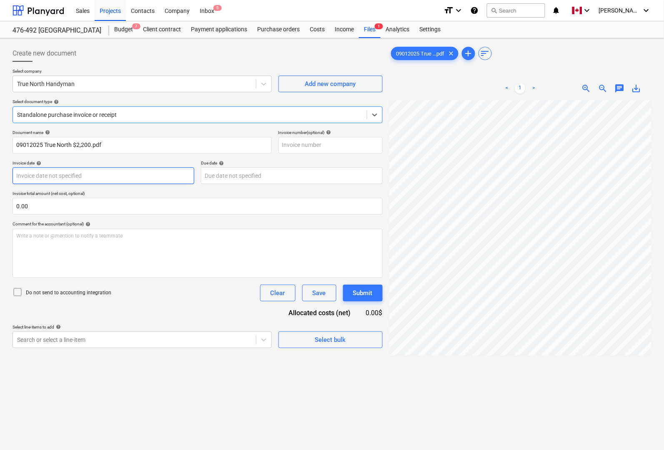
click at [49, 177] on body "Sales Projects Contacts Company Inbox 5 format_size keyboard_arrow_down help se…" at bounding box center [332, 225] width 664 height 450
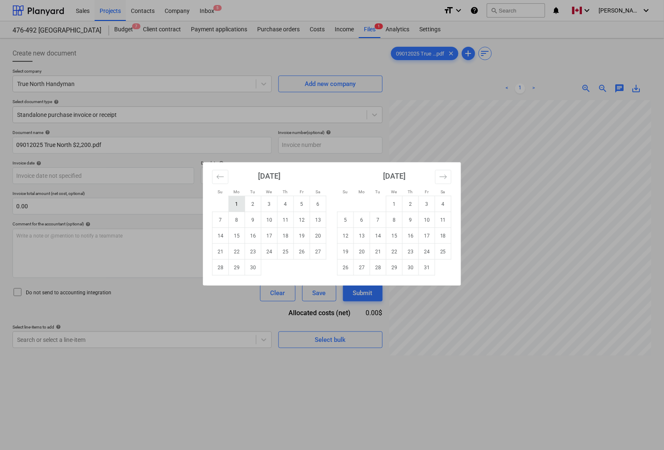
click at [240, 205] on td "1" at bounding box center [237, 204] width 16 height 16
type input "[DATE]"
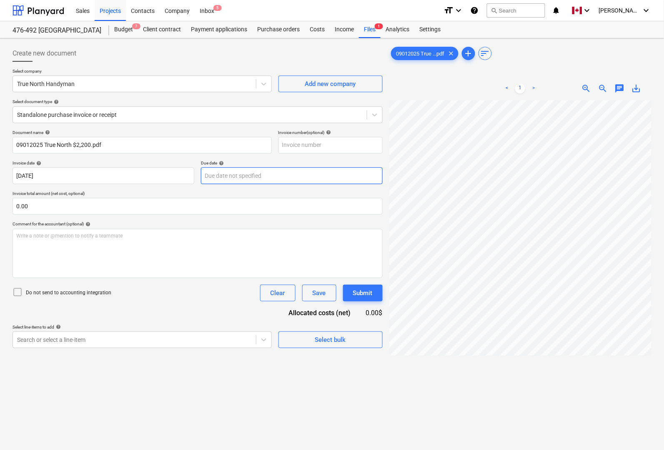
click at [242, 176] on body "Sales Projects Contacts Company Inbox 5 format_size keyboard_arrow_down help se…" at bounding box center [332, 225] width 664 height 450
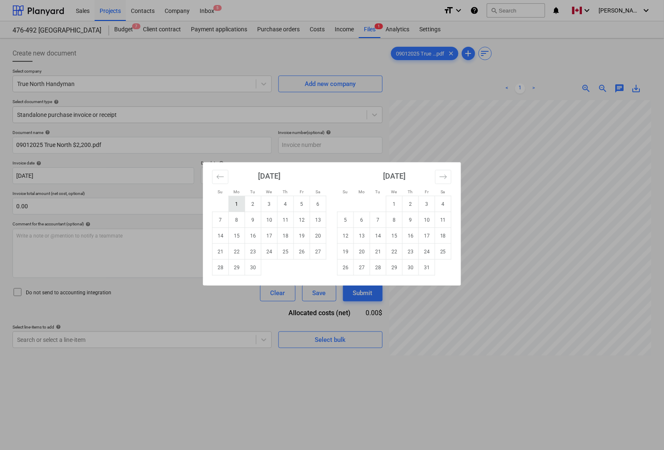
click at [238, 209] on td "1" at bounding box center [237, 204] width 16 height 16
type input "[DATE]"
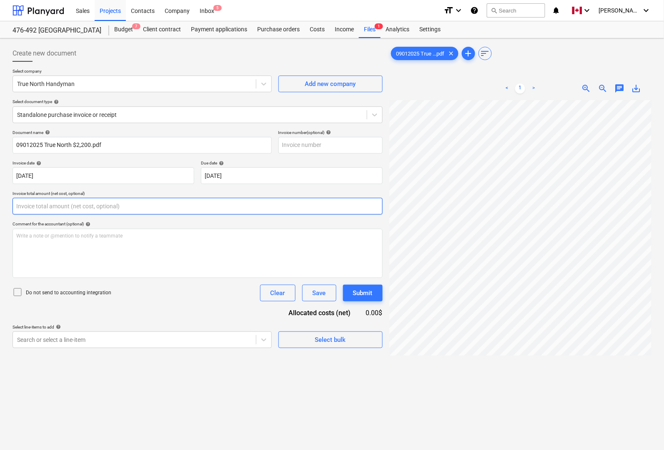
click at [120, 204] on input "text" at bounding box center [198, 206] width 370 height 17
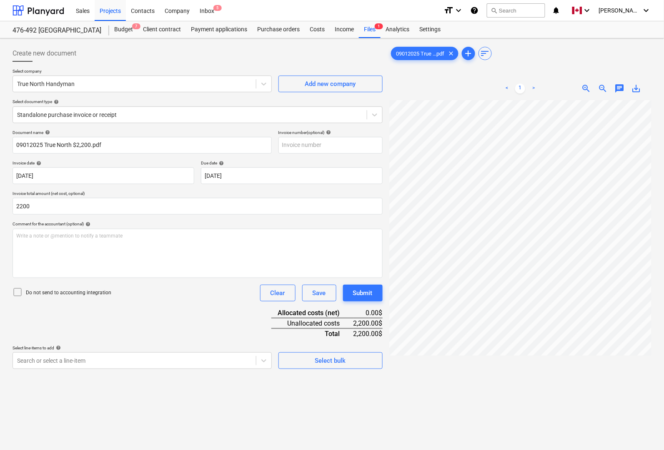
type input "2,200.00"
click at [189, 326] on div "Document name help 09012025 True North $2,200.pdf Invoice number (optional) hel…" at bounding box center [198, 249] width 370 height 239
click at [112, 360] on body "Sales Projects Contacts Company Inbox 5 format_size keyboard_arrow_down help se…" at bounding box center [332, 225] width 664 height 450
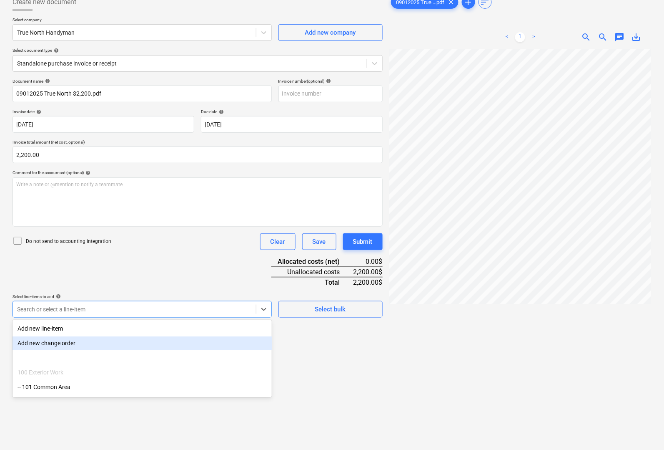
scroll to position [52, 0]
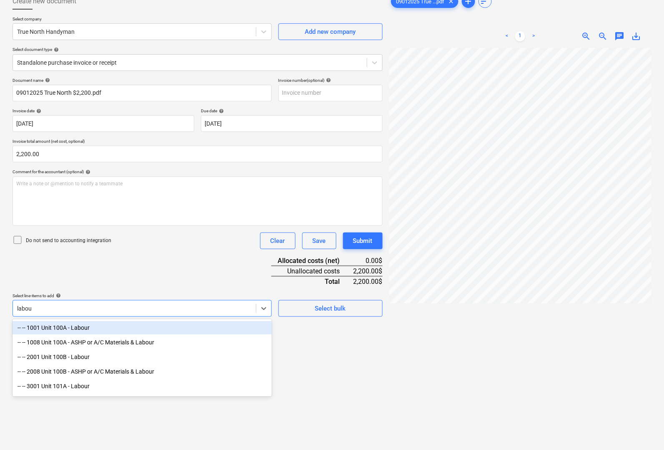
type input "labou"
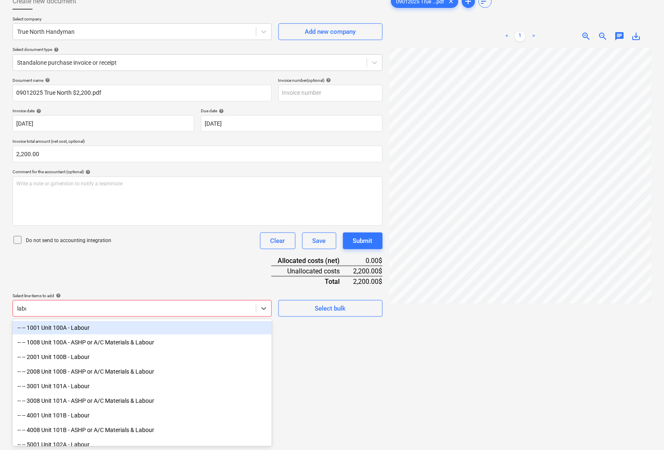
type input "labou"
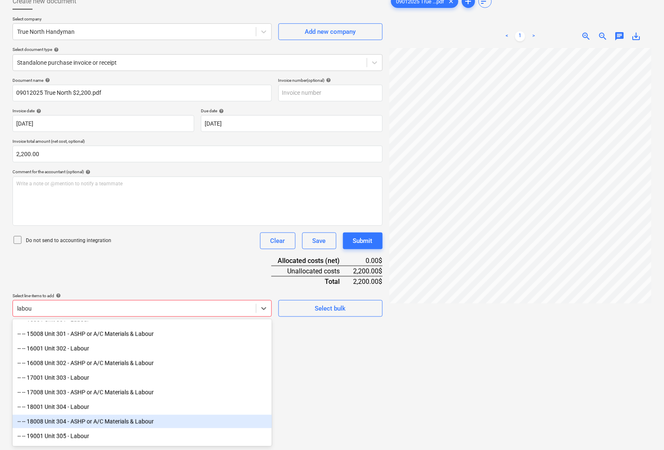
scroll to position [469, 0]
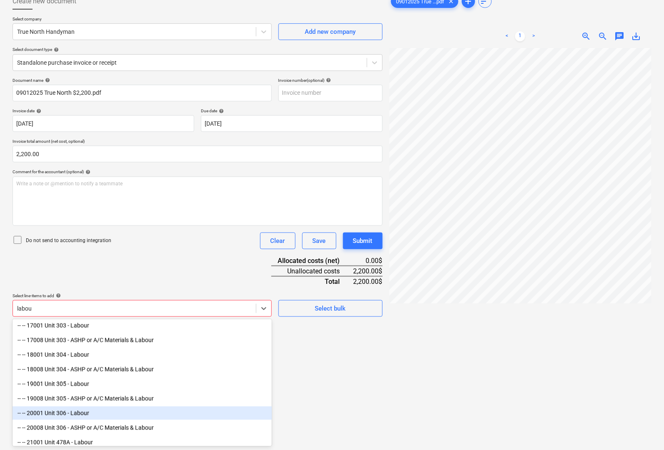
click at [83, 412] on div "-- -- 20001 Unit 306 - Labour" at bounding box center [142, 412] width 259 height 13
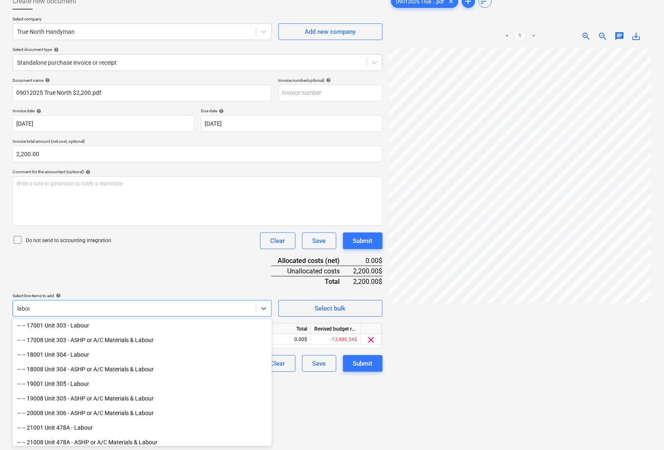
type input "labour"
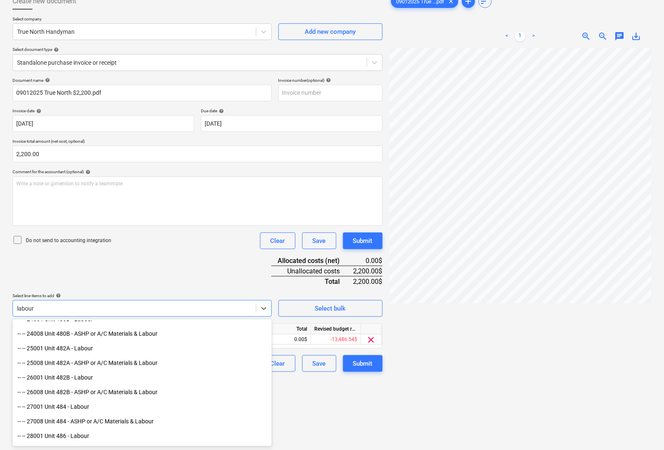
scroll to position [678, 0]
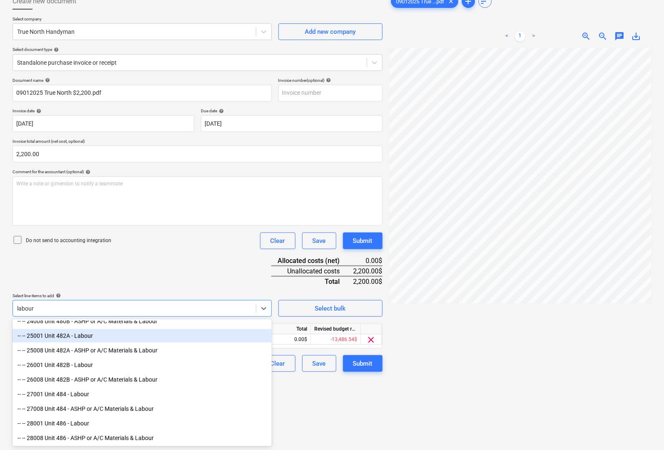
click at [95, 337] on div "-- -- 25001 Unit 482A - Labour" at bounding box center [142, 335] width 259 height 13
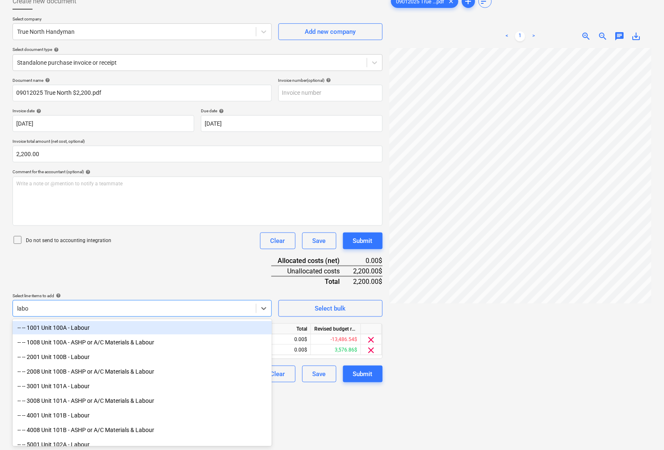
type input "labou"
click at [84, 328] on div "-- -- 1001 Unit 100A - Labour" at bounding box center [142, 327] width 259 height 13
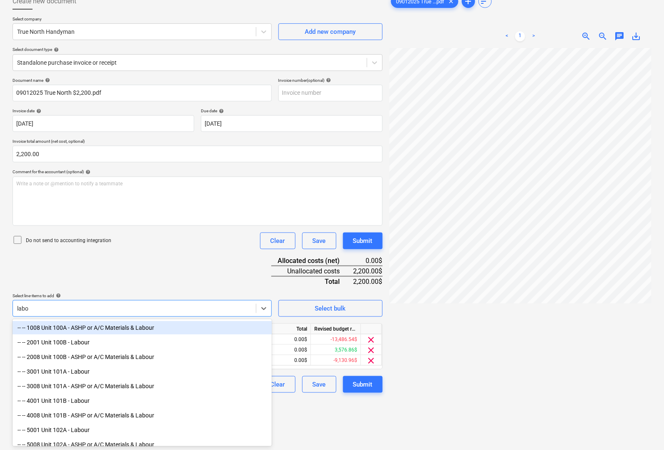
type input "labou"
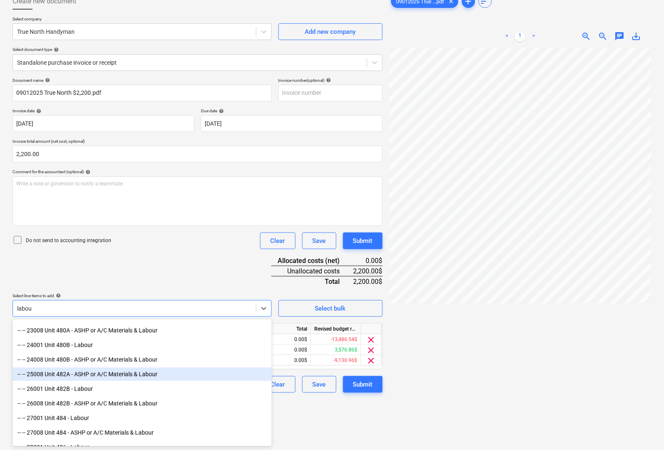
scroll to position [626, 0]
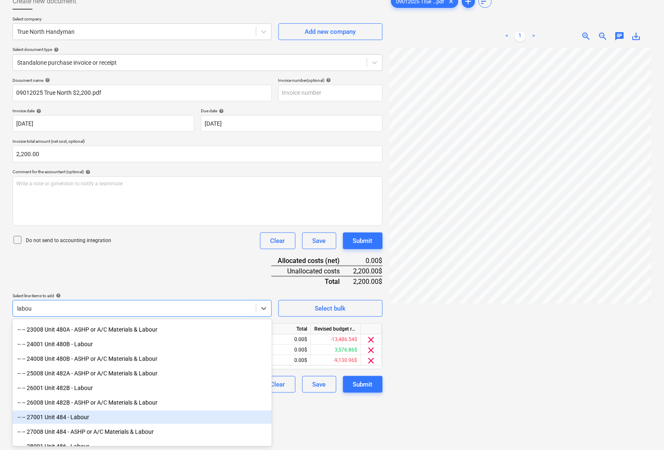
click at [92, 420] on div "-- -- 27001 Unit 484 - Labour" at bounding box center [142, 416] width 259 height 13
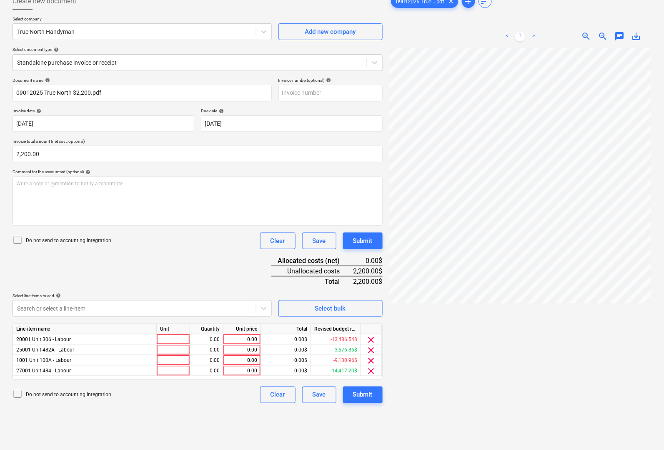
click at [451, 342] on div at bounding box center [521, 261] width 262 height 426
click at [175, 340] on div at bounding box center [173, 339] width 33 height 10
type input "pcs"
type input "100"
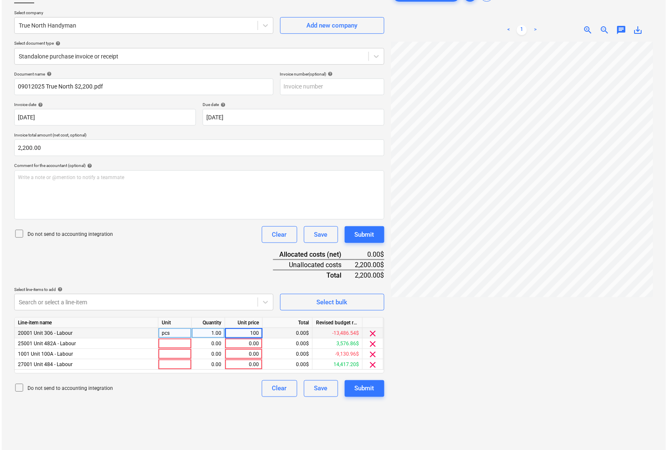
scroll to position [83, 0]
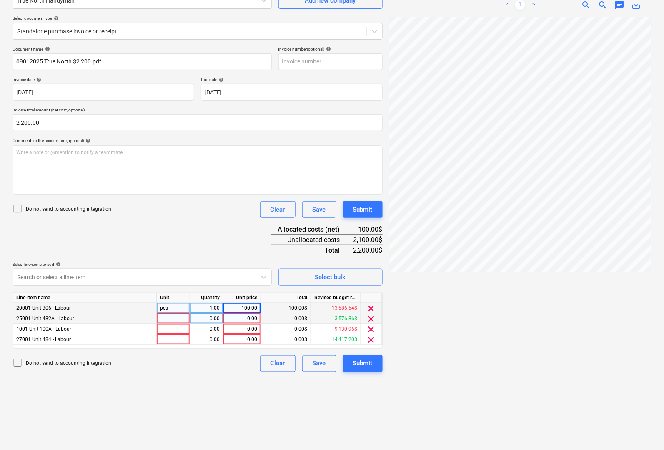
click at [184, 314] on div at bounding box center [173, 318] width 33 height 10
type input "pcs"
click at [243, 317] on div "0.00" at bounding box center [242, 318] width 30 height 10
type input "400"
click at [161, 329] on div at bounding box center [173, 329] width 33 height 10
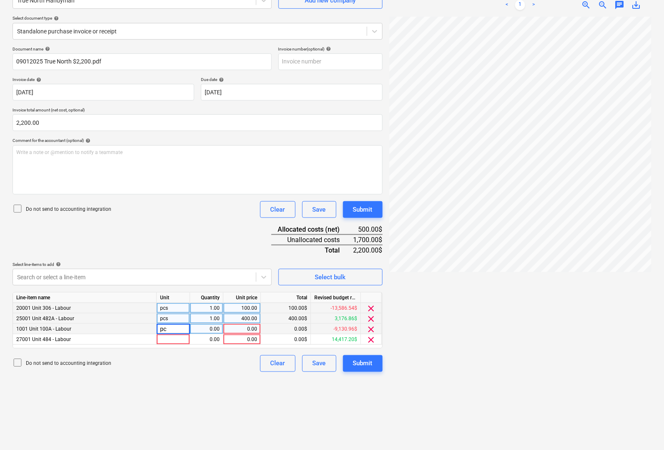
type input "pcs"
type input "200"
click at [161, 339] on div at bounding box center [173, 339] width 33 height 10
type input "pcs"
type input "1500"
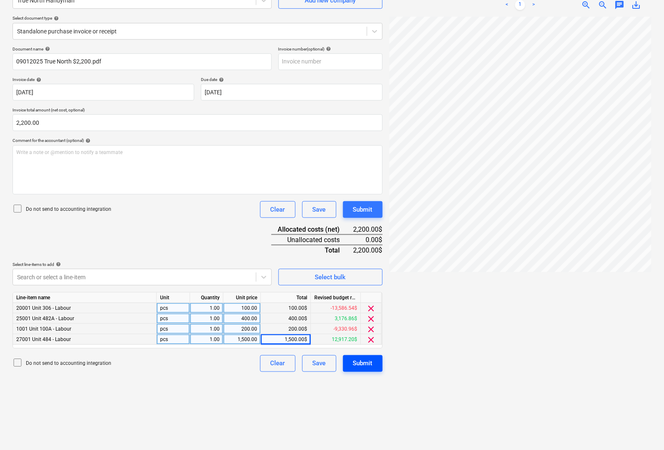
click at [370, 365] on div "Submit" at bounding box center [363, 363] width 20 height 11
